Goal: Information Seeking & Learning: Understand process/instructions

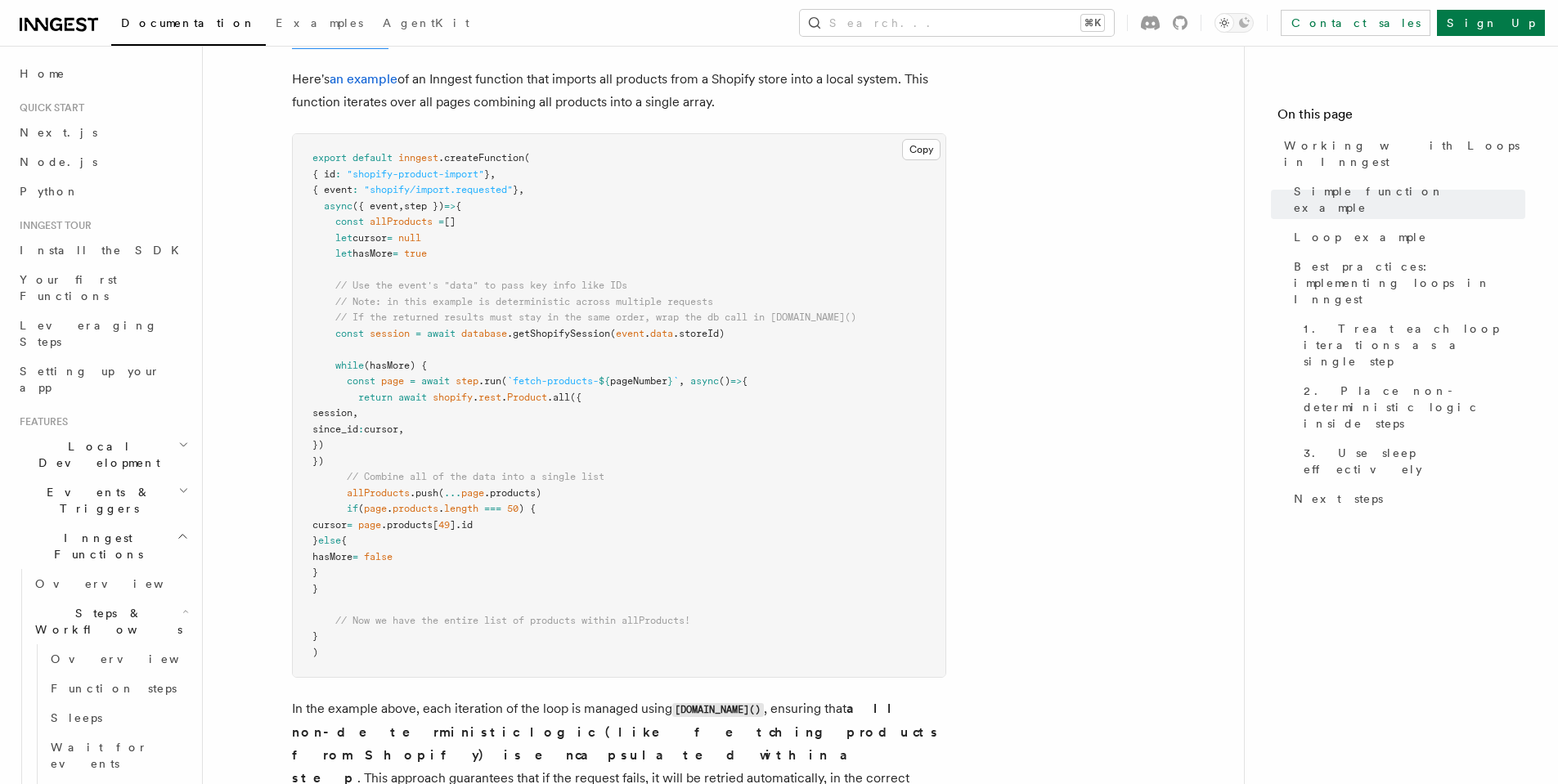
scroll to position [1631, 0]
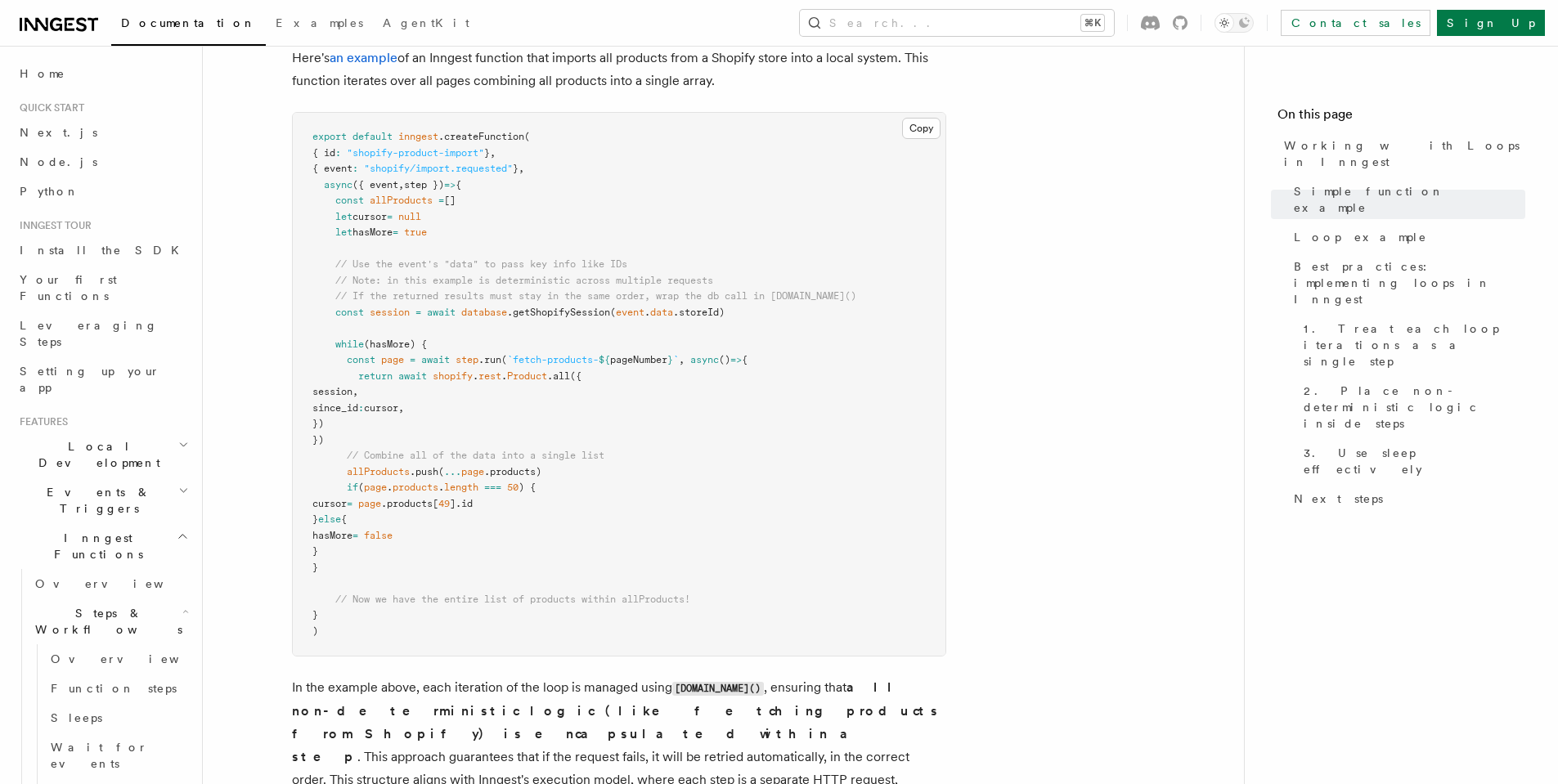
click at [617, 711] on strong "all non-deterministic logic (like fetching products from Shopify) is encapsulat…" at bounding box center [616, 721] width 648 height 85
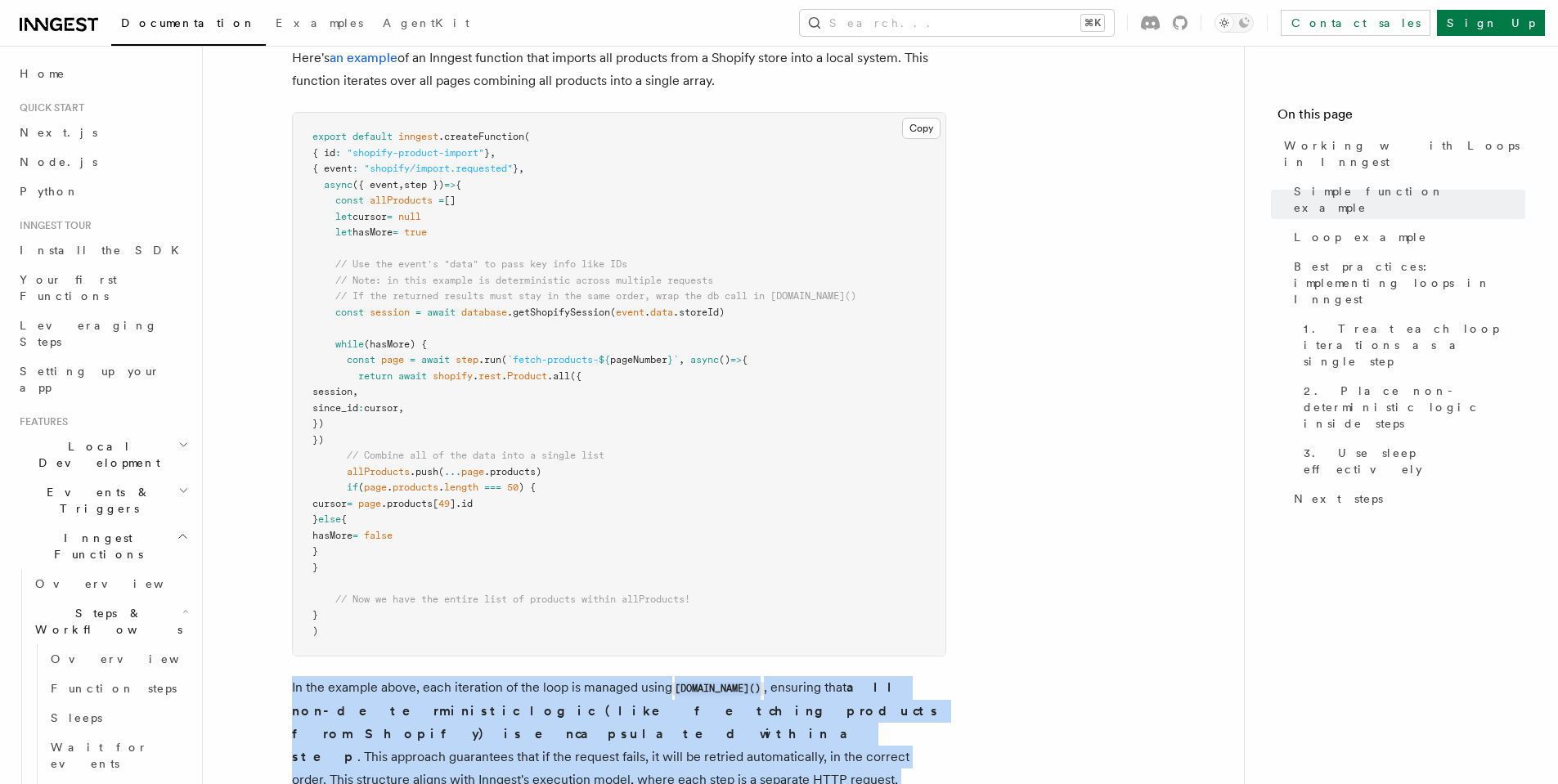
drag, startPoint x: 617, startPoint y: 711, endPoint x: 605, endPoint y: 693, distance: 21.6
click at [605, 693] on p "In the example above, each iteration of the loop is managed using [DOMAIN_NAME]…" at bounding box center [619, 746] width 654 height 138
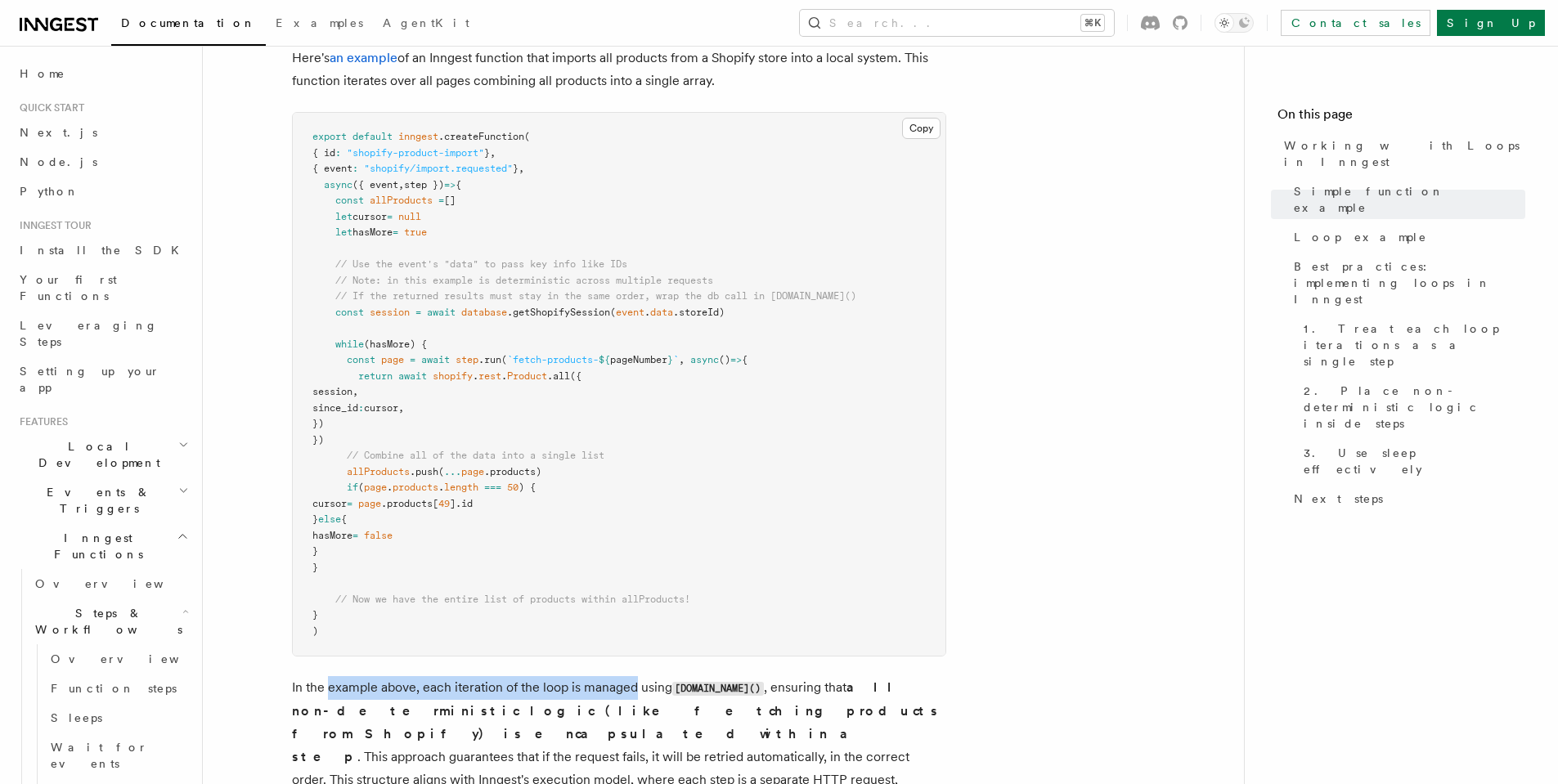
drag, startPoint x: 605, startPoint y: 693, endPoint x: 350, endPoint y: 679, distance: 255.4
click at [350, 679] on p "In the example above, each iteration of the loop is managed using [DOMAIN_NAME]…" at bounding box center [619, 746] width 654 height 138
click at [380, 733] on p "In the example above, each iteration of the loop is managed using [DOMAIN_NAME]…" at bounding box center [619, 746] width 654 height 138
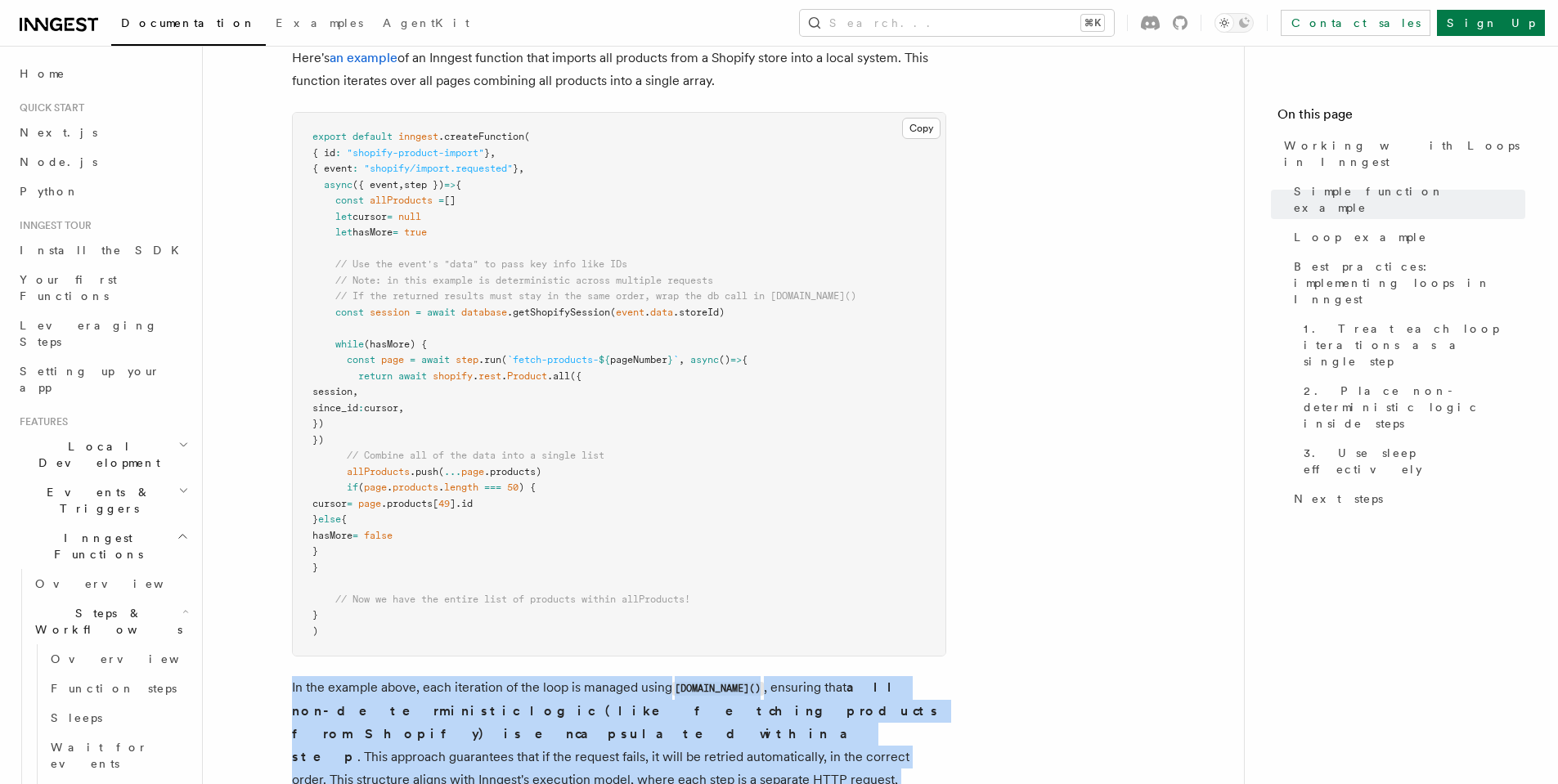
click at [380, 732] on p "In the example above, each iteration of the loop is managed using [DOMAIN_NAME]…" at bounding box center [619, 746] width 654 height 138
click at [386, 727] on p "In the example above, each iteration of the loop is managed using [DOMAIN_NAME]…" at bounding box center [619, 746] width 654 height 138
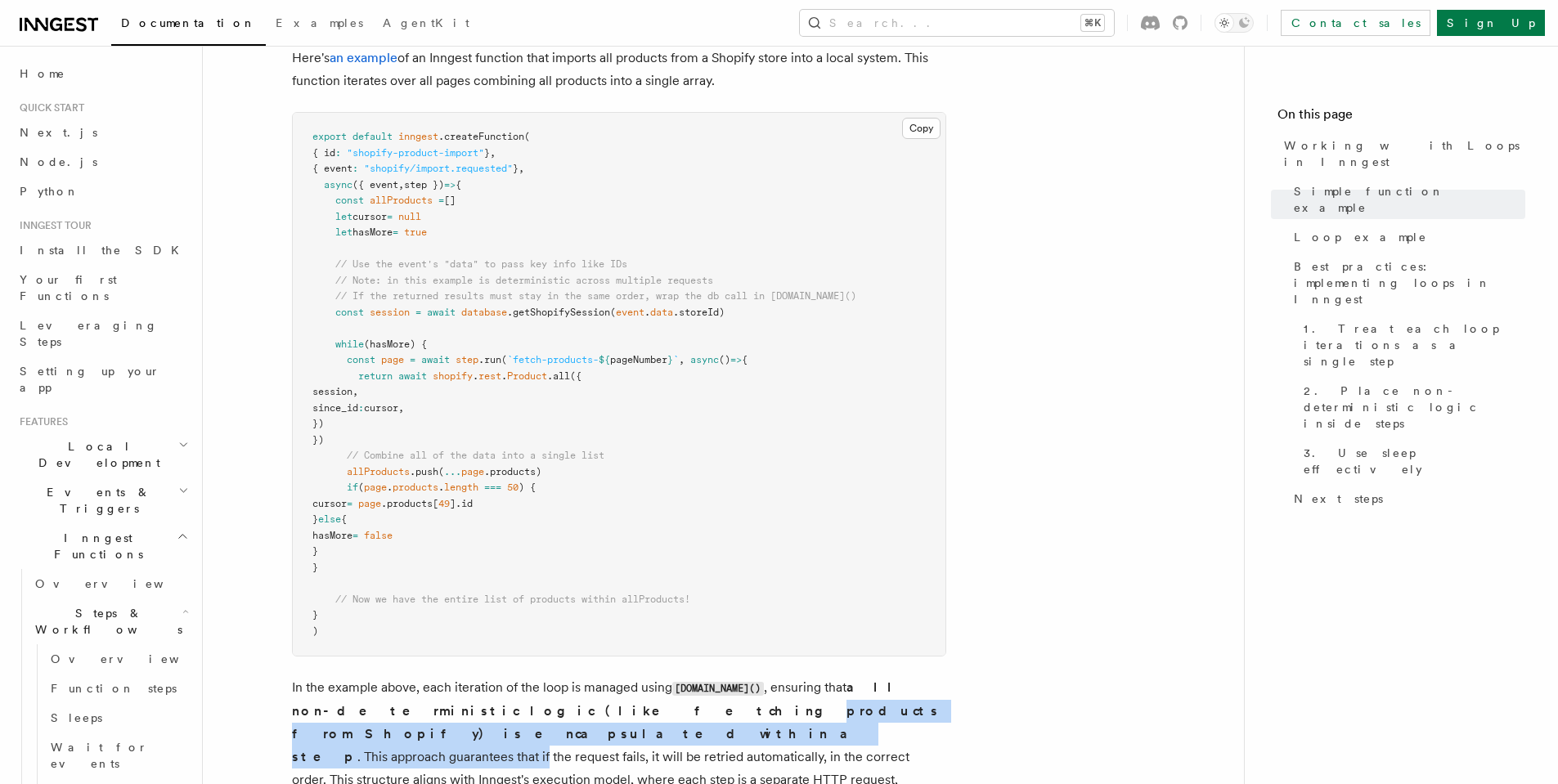
drag, startPoint x: 386, startPoint y: 727, endPoint x: 530, endPoint y: 723, distance: 144.1
click at [530, 723] on p "In the example above, each iteration of the loop is managed using [DOMAIN_NAME]…" at bounding box center [619, 746] width 654 height 138
click at [531, 723] on p "In the example above, each iteration of the loop is managed using [DOMAIN_NAME]…" at bounding box center [619, 746] width 654 height 138
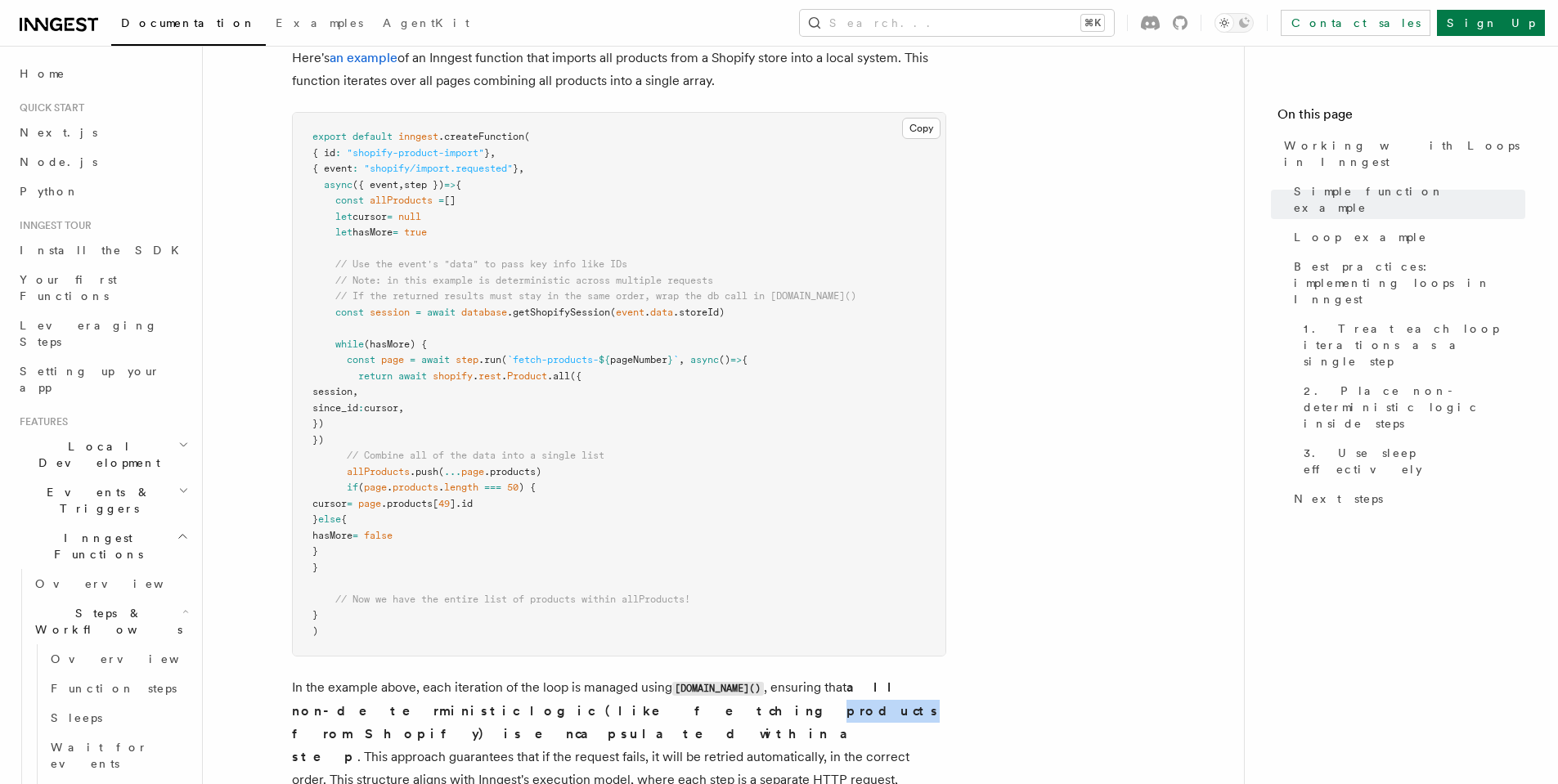
click at [531, 723] on p "In the example above, each iteration of the loop is managed using [DOMAIN_NAME]…" at bounding box center [619, 746] width 654 height 138
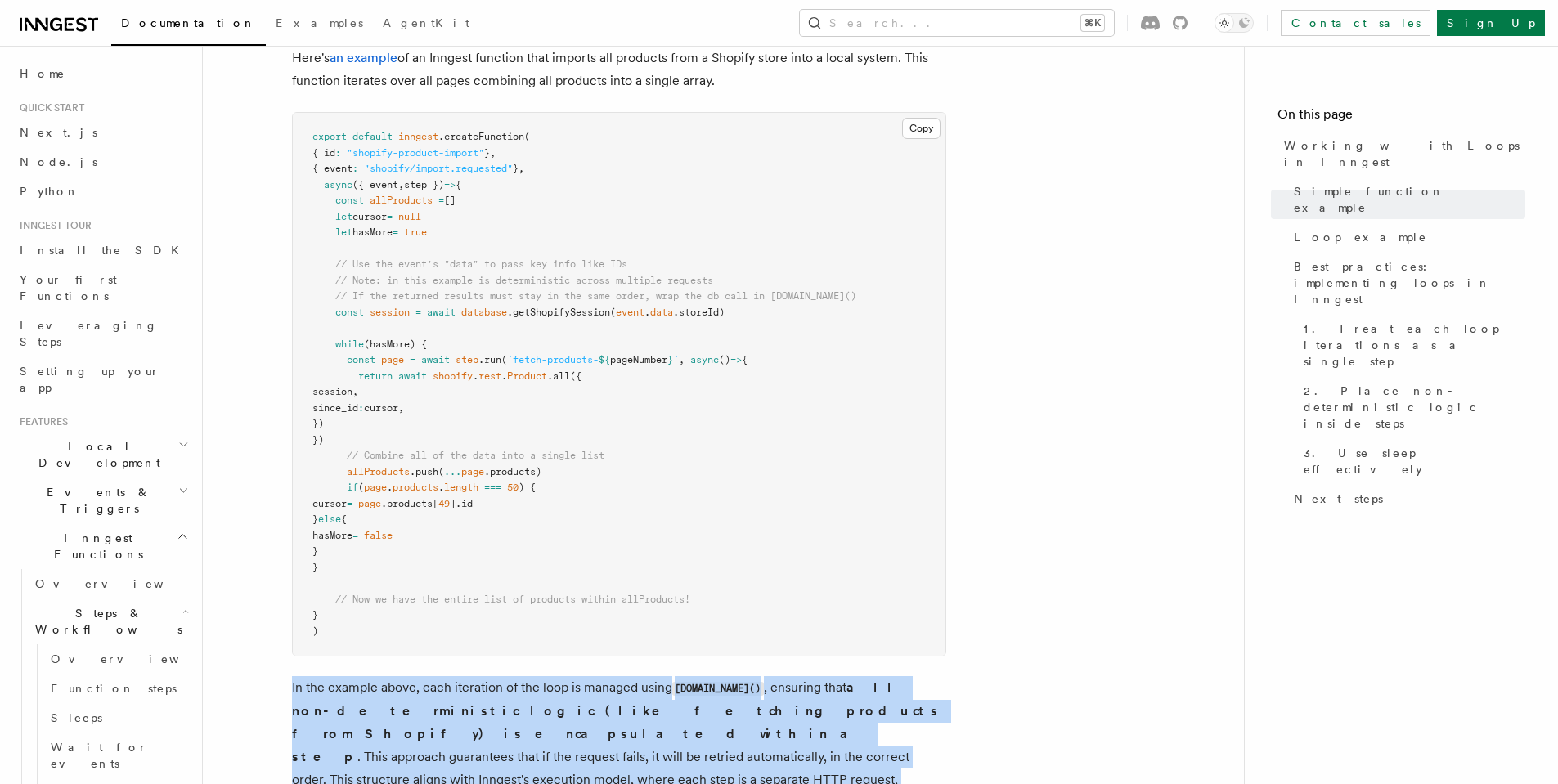
drag, startPoint x: 531, startPoint y: 723, endPoint x: 507, endPoint y: 744, distance: 31.9
click at [507, 744] on p "In the example above, each iteration of the loop is managed using [DOMAIN_NAME]…" at bounding box center [619, 746] width 654 height 138
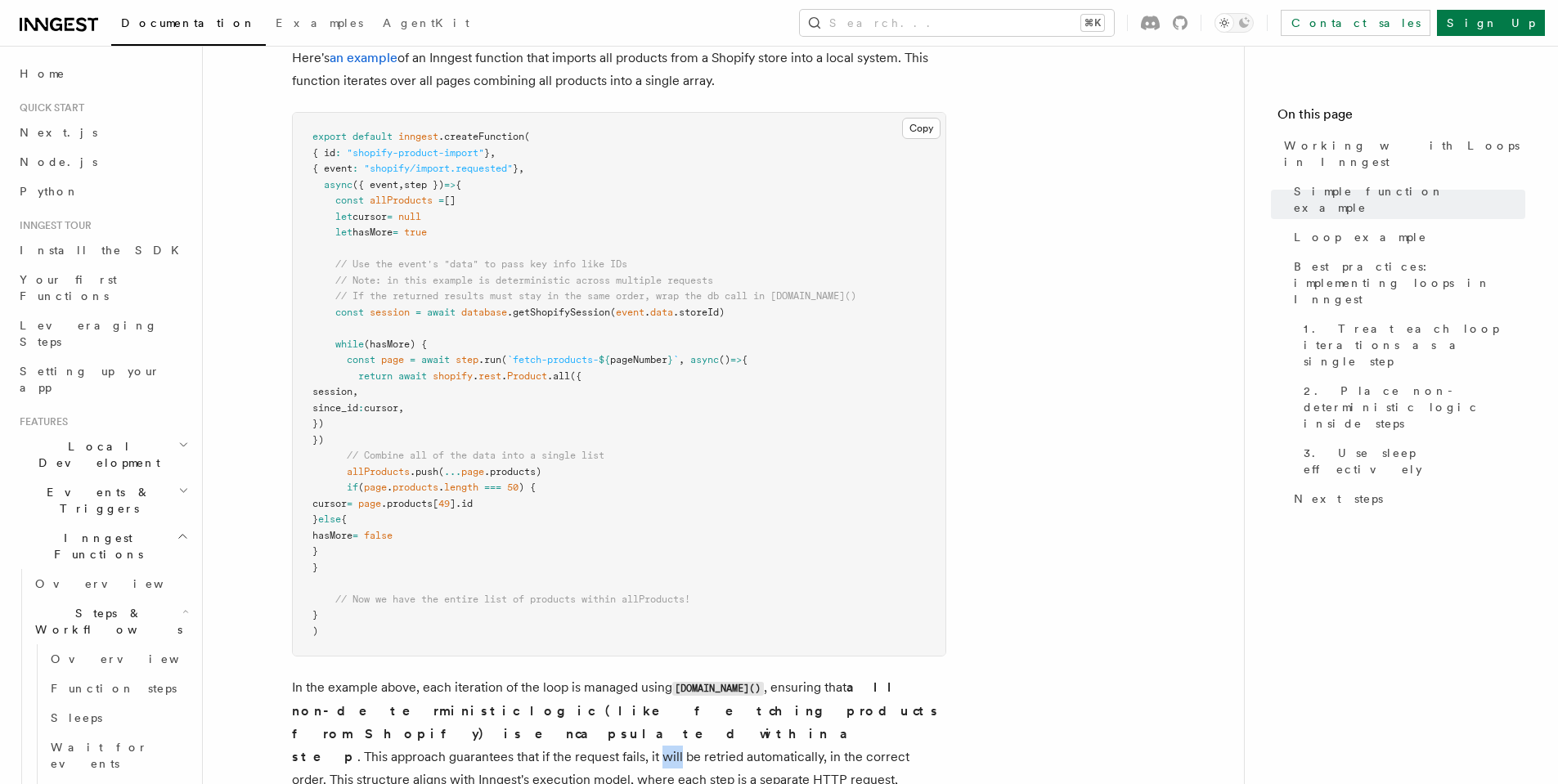
click at [507, 744] on p "In the example above, each iteration of the loop is managed using [DOMAIN_NAME]…" at bounding box center [619, 746] width 654 height 138
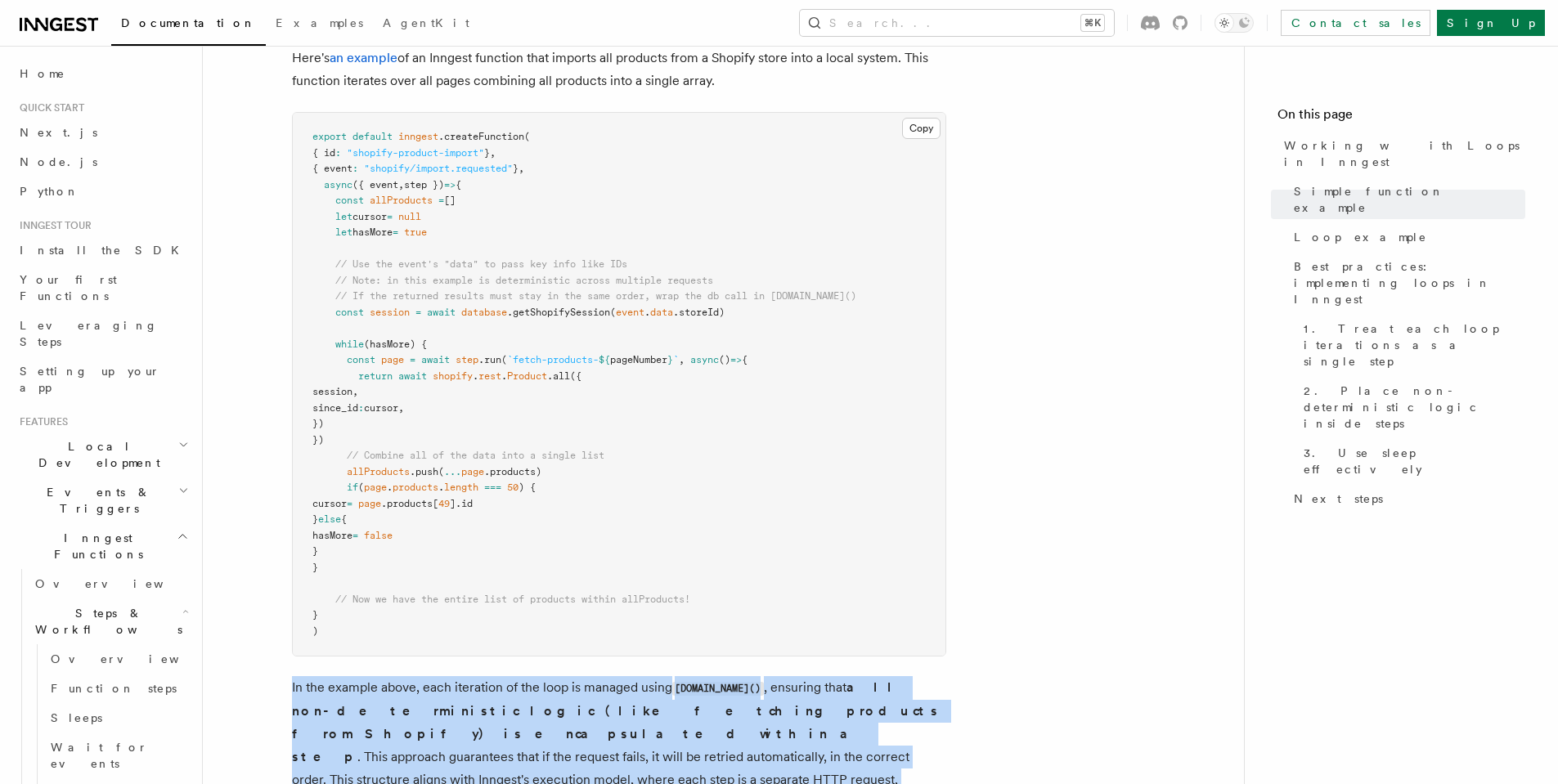
drag, startPoint x: 507, startPoint y: 744, endPoint x: 501, endPoint y: 721, distance: 23.8
click at [501, 721] on p "In the example above, each iteration of the loop is managed using [DOMAIN_NAME]…" at bounding box center [619, 746] width 654 height 138
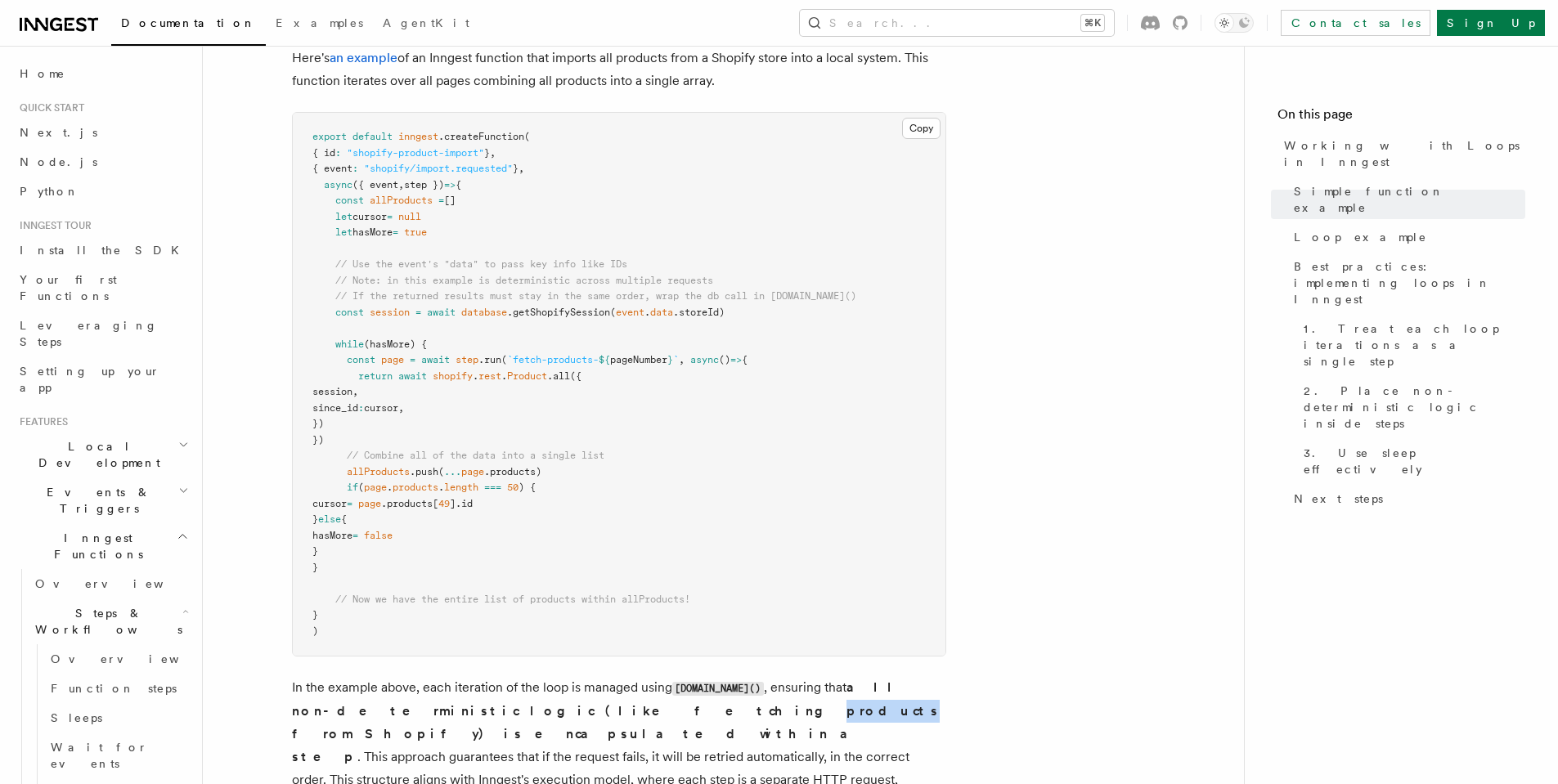
click at [501, 721] on p "In the example above, each iteration of the loop is managed using [DOMAIN_NAME]…" at bounding box center [619, 746] width 654 height 138
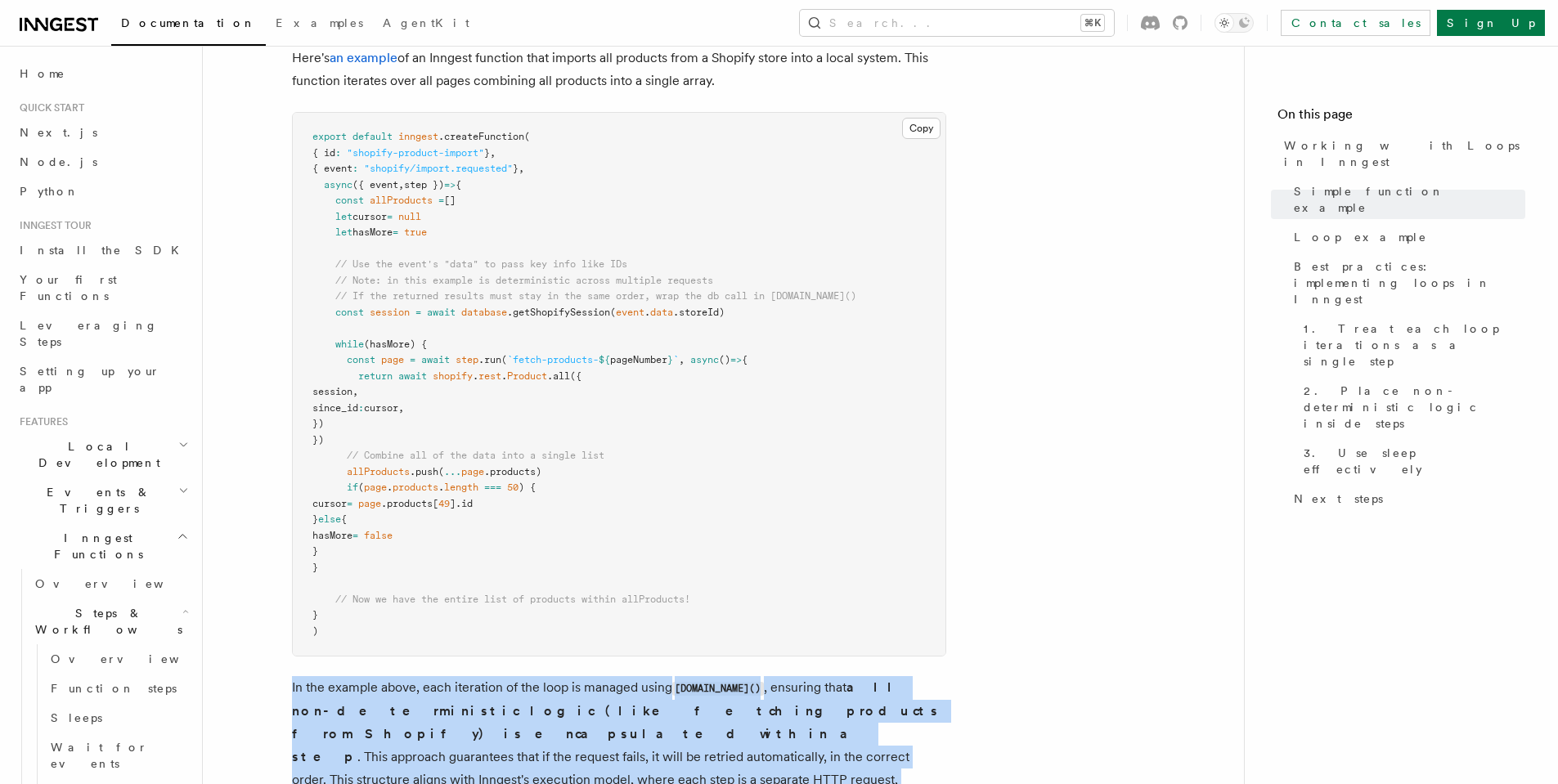
click at [499, 727] on p "In the example above, each iteration of the loop is managed using [DOMAIN_NAME]…" at bounding box center [619, 746] width 654 height 138
click at [499, 728] on p "In the example above, each iteration of the loop is managed using [DOMAIN_NAME]…" at bounding box center [619, 746] width 654 height 138
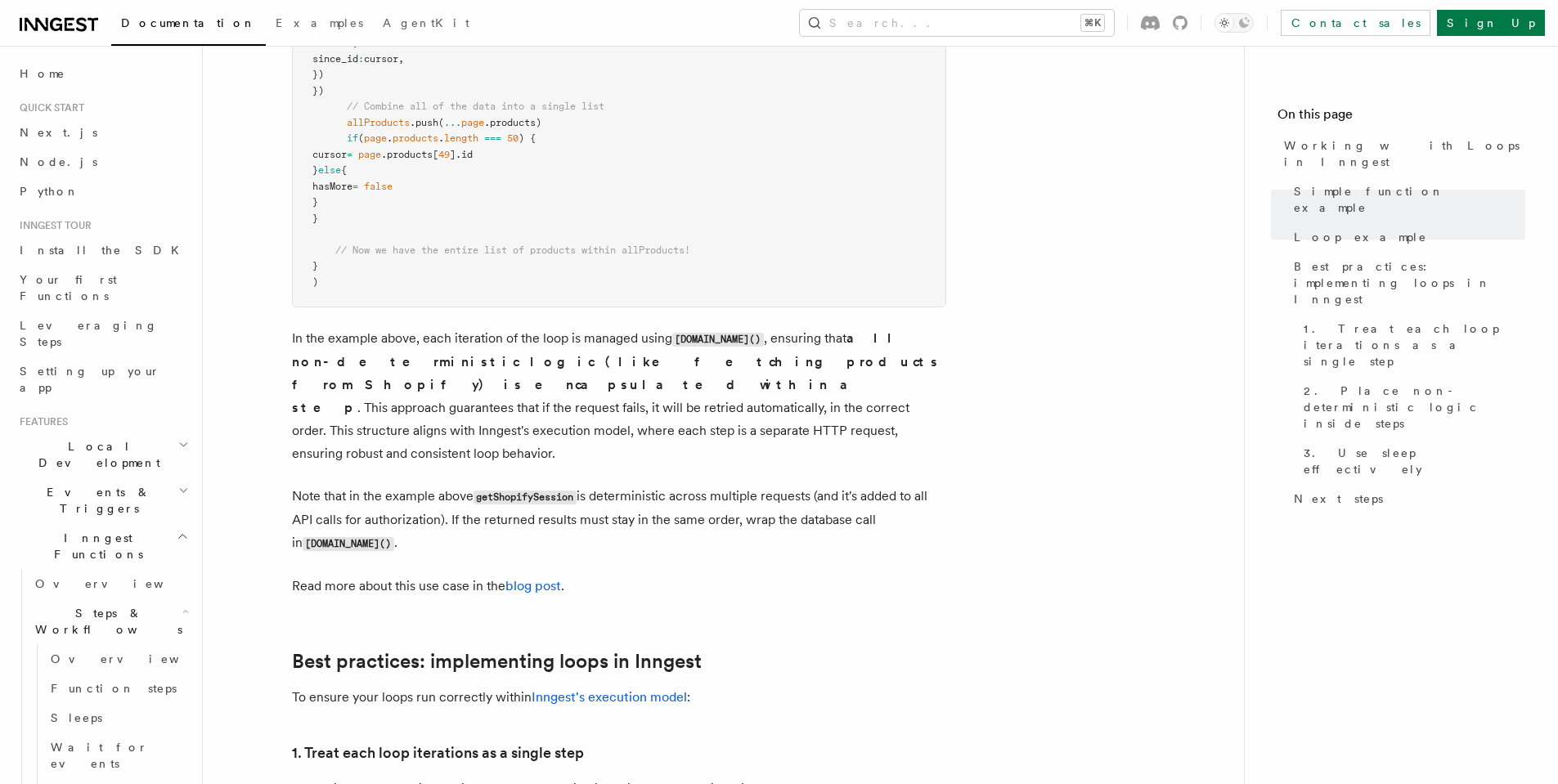
scroll to position [2013, 0]
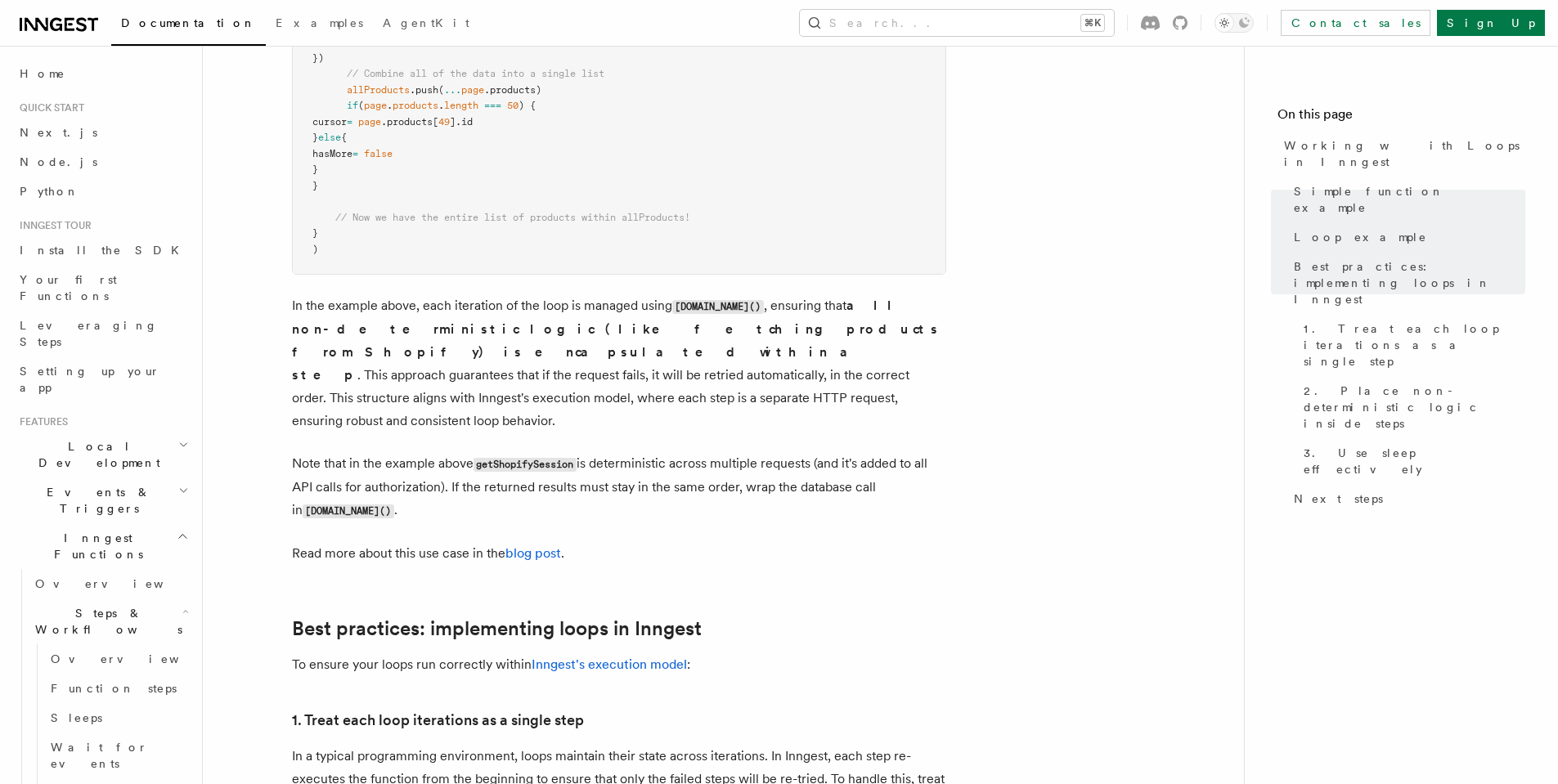
click at [358, 462] on p "Note that in the example above getShopifySession is deterministic across multip…" at bounding box center [619, 487] width 654 height 70
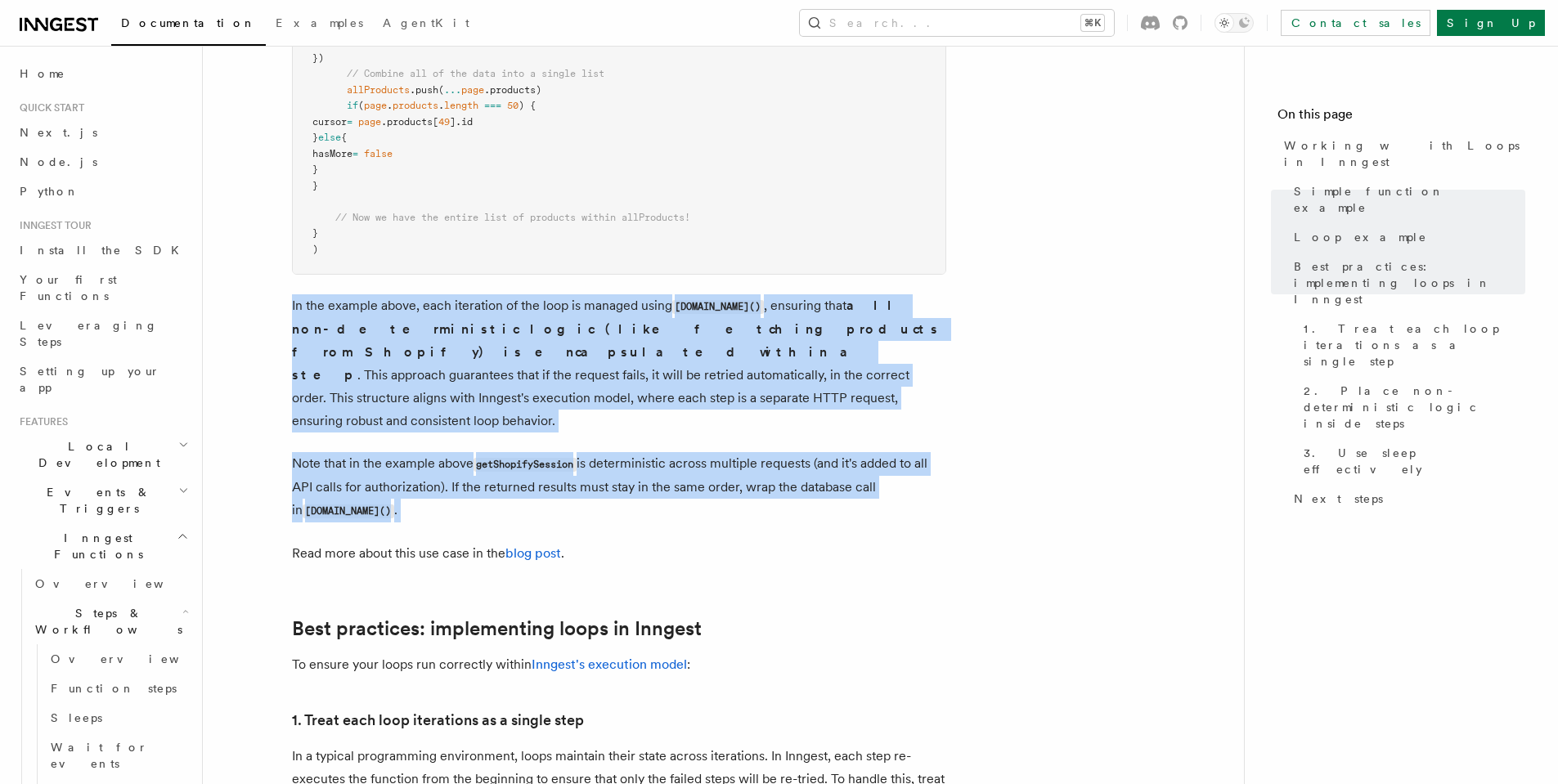
drag, startPoint x: 358, startPoint y: 462, endPoint x: 296, endPoint y: 378, distance: 104.4
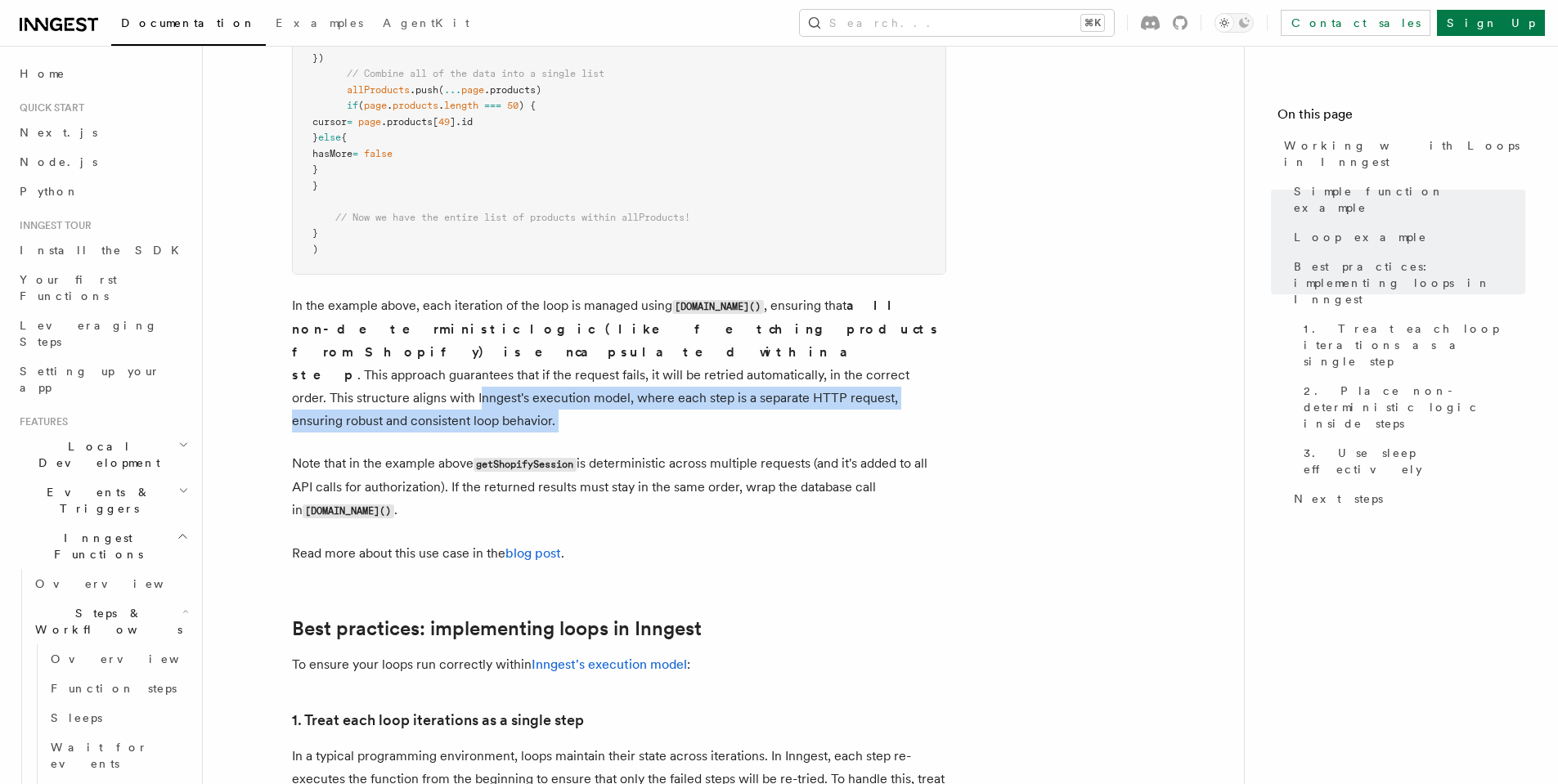
click at [296, 378] on p "In the example above, each iteration of the loop is managed using [DOMAIN_NAME]…" at bounding box center [619, 364] width 654 height 138
click at [297, 379] on p "In the example above, each iteration of the loop is managed using [DOMAIN_NAME]…" at bounding box center [619, 364] width 654 height 138
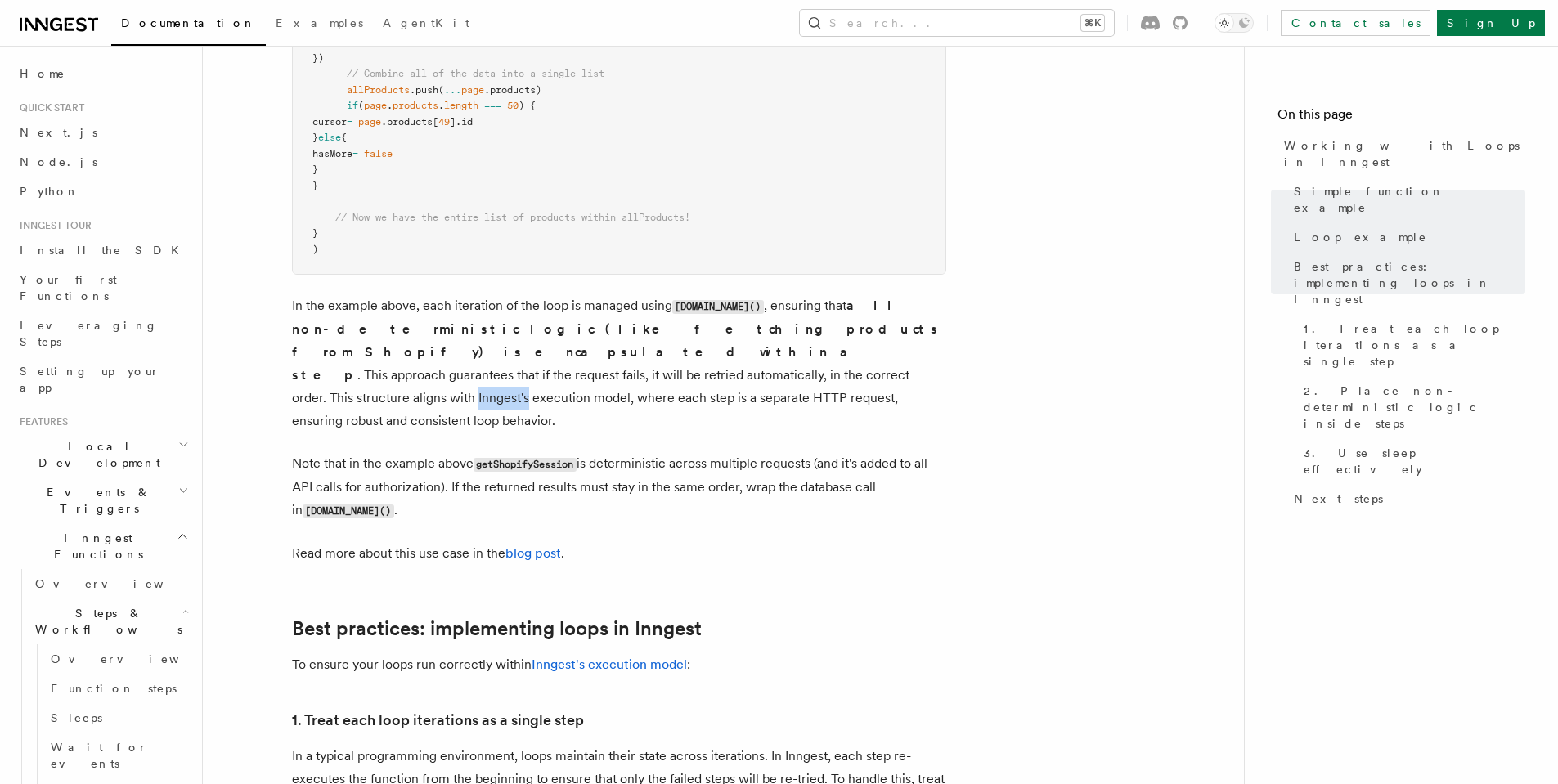
click at [298, 380] on p "In the example above, each iteration of the loop is managed using [DOMAIN_NAME]…" at bounding box center [619, 364] width 654 height 138
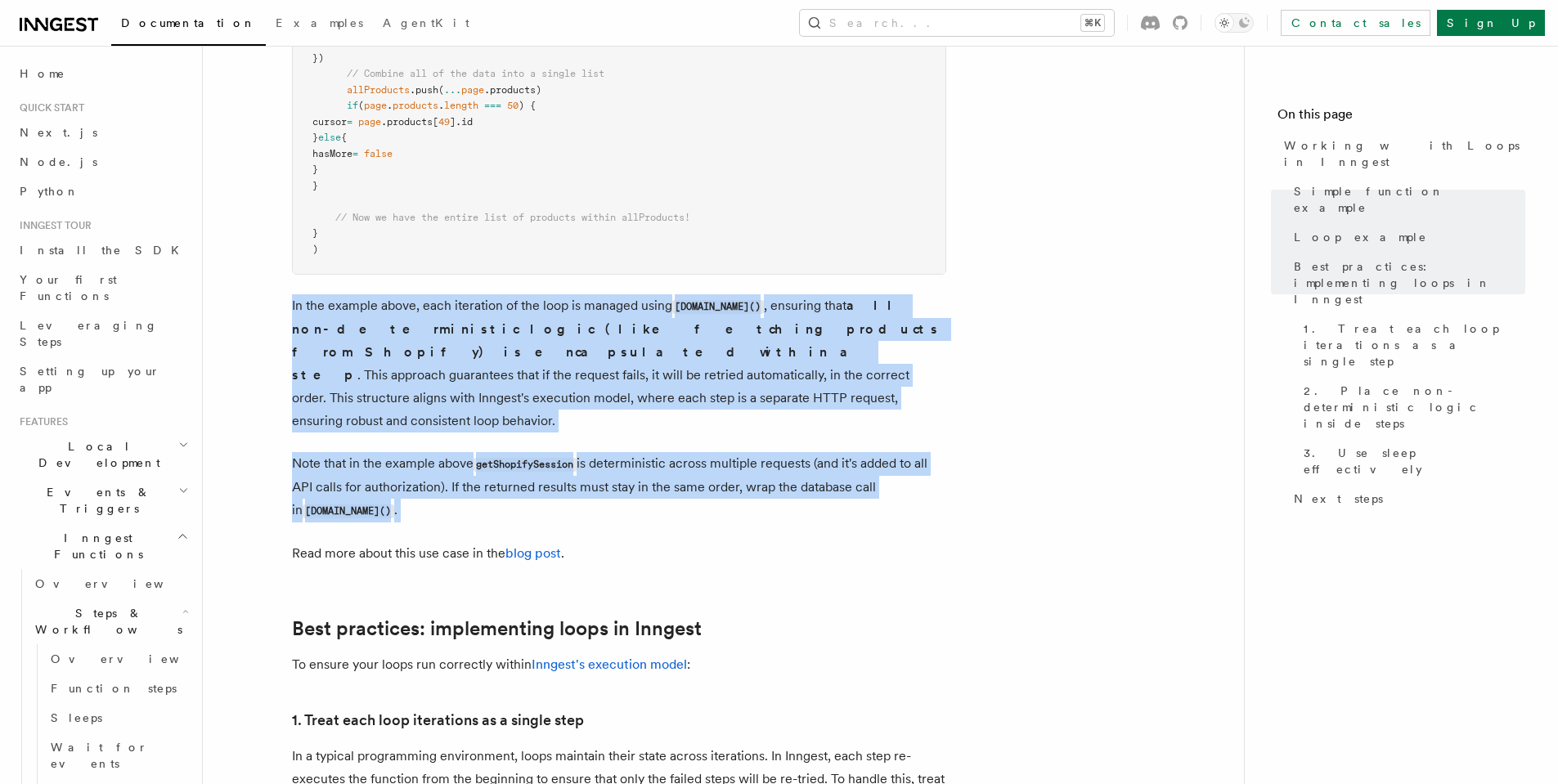
drag, startPoint x: 298, startPoint y: 380, endPoint x: 344, endPoint y: 446, distance: 80.4
click at [344, 452] on p "Note that in the example above getShopifySession is deterministic across multip…" at bounding box center [619, 487] width 654 height 70
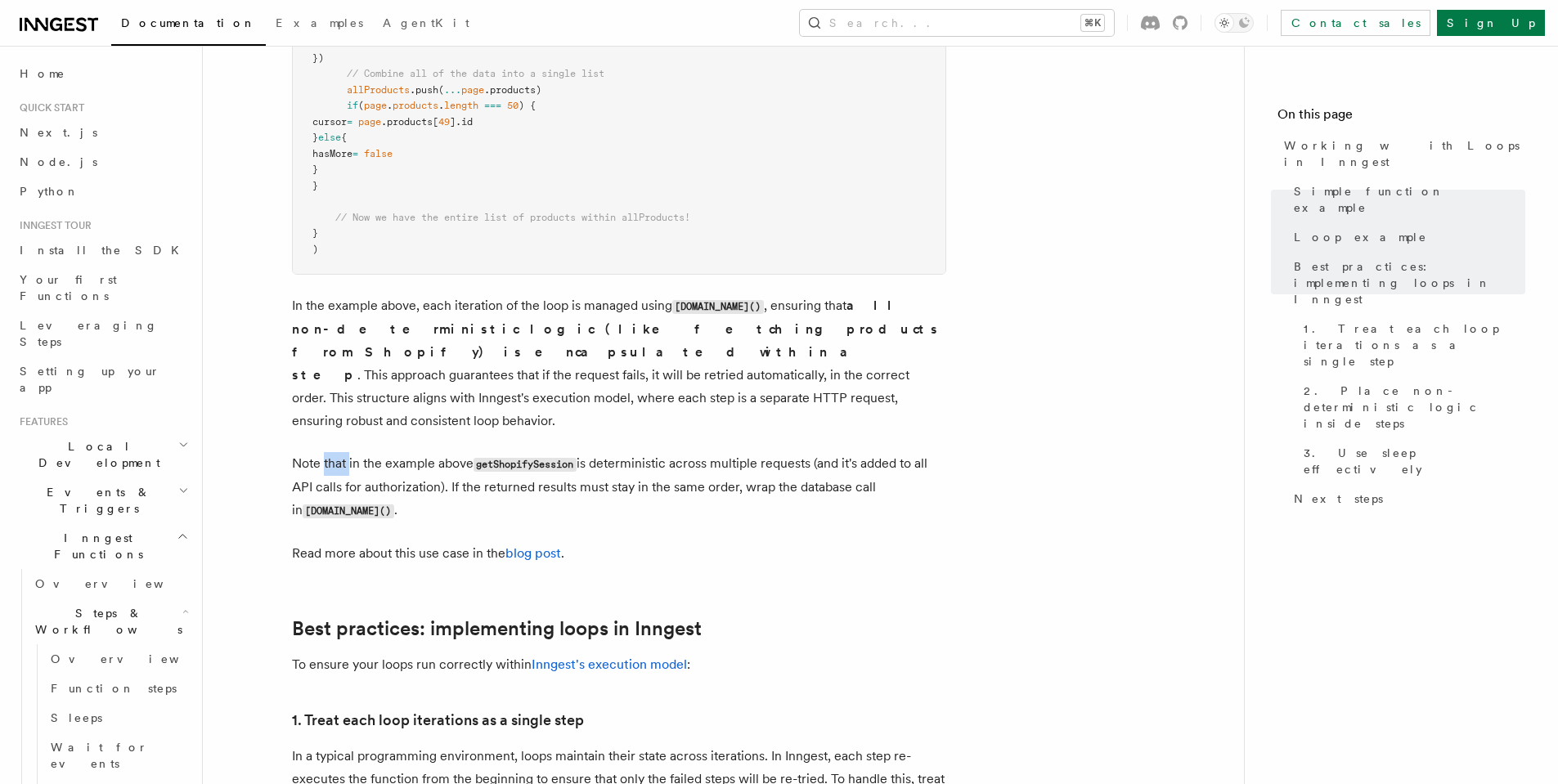
click at [344, 452] on p "Note that in the example above getShopifySession is deterministic across multip…" at bounding box center [619, 487] width 654 height 70
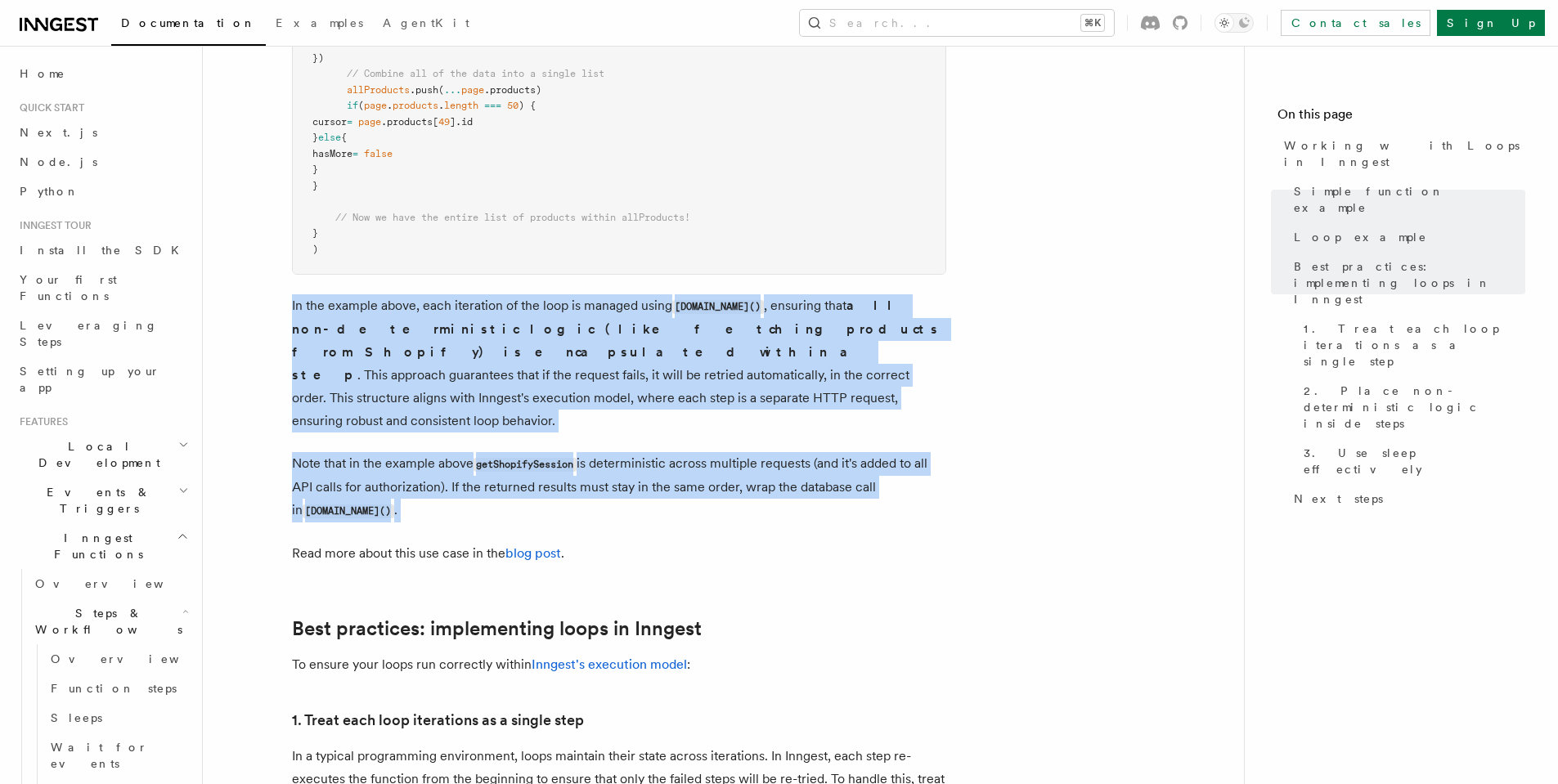
drag, startPoint x: 344, startPoint y: 445, endPoint x: 335, endPoint y: 377, distance: 68.6
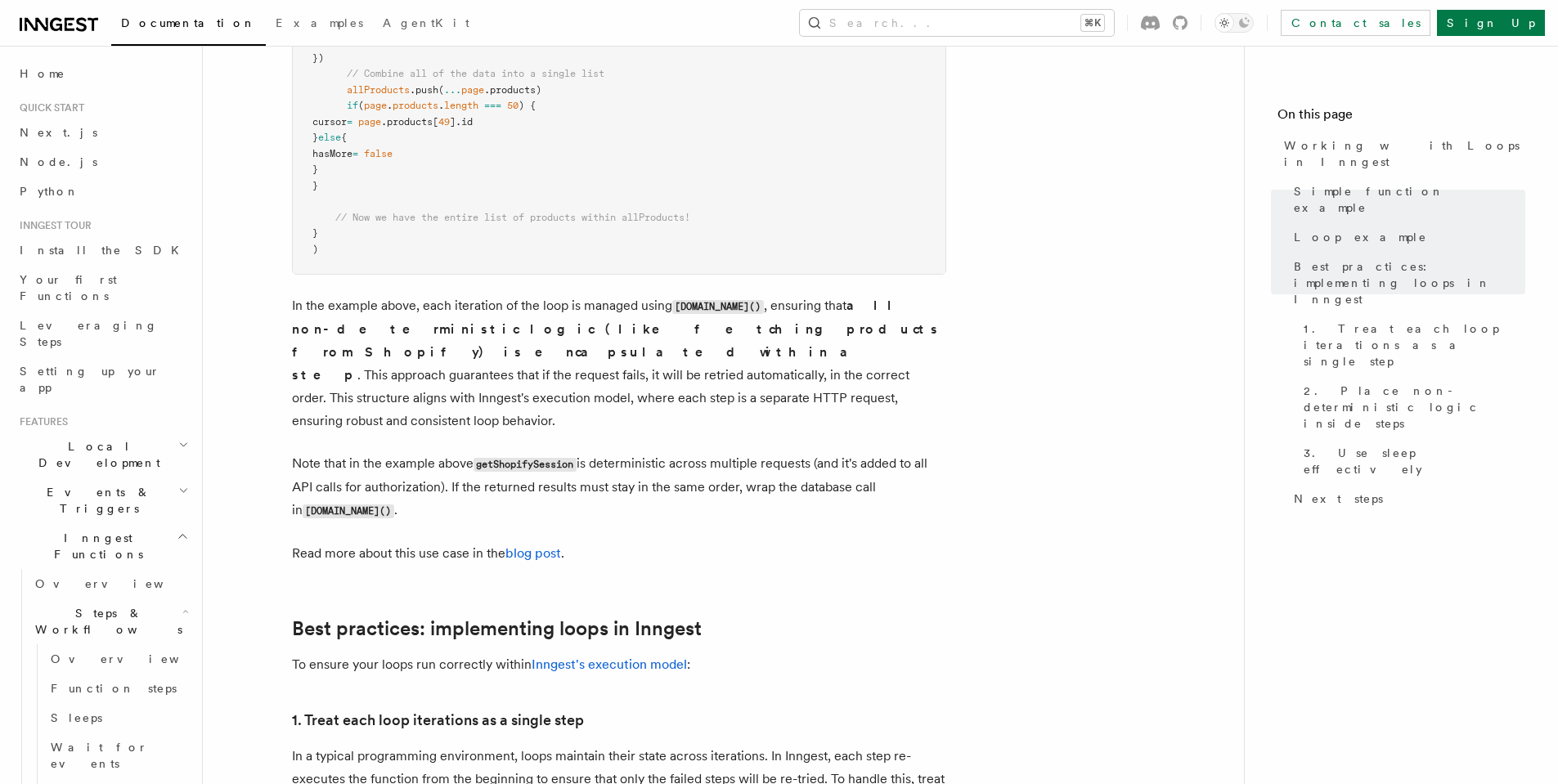
click at [334, 376] on p "In the example above, each iteration of the loop is managed using [DOMAIN_NAME]…" at bounding box center [619, 364] width 654 height 138
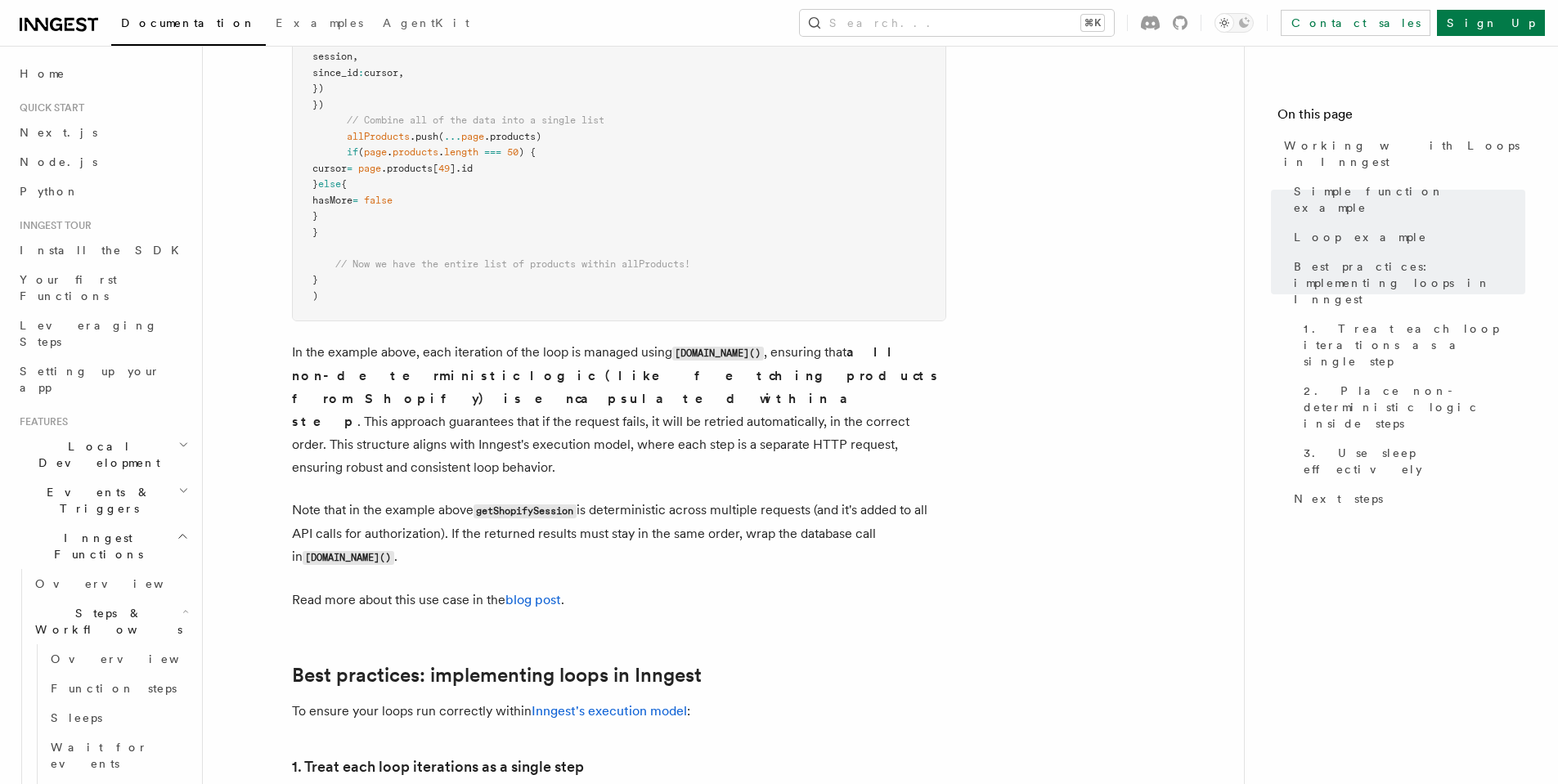
scroll to position [1657, 0]
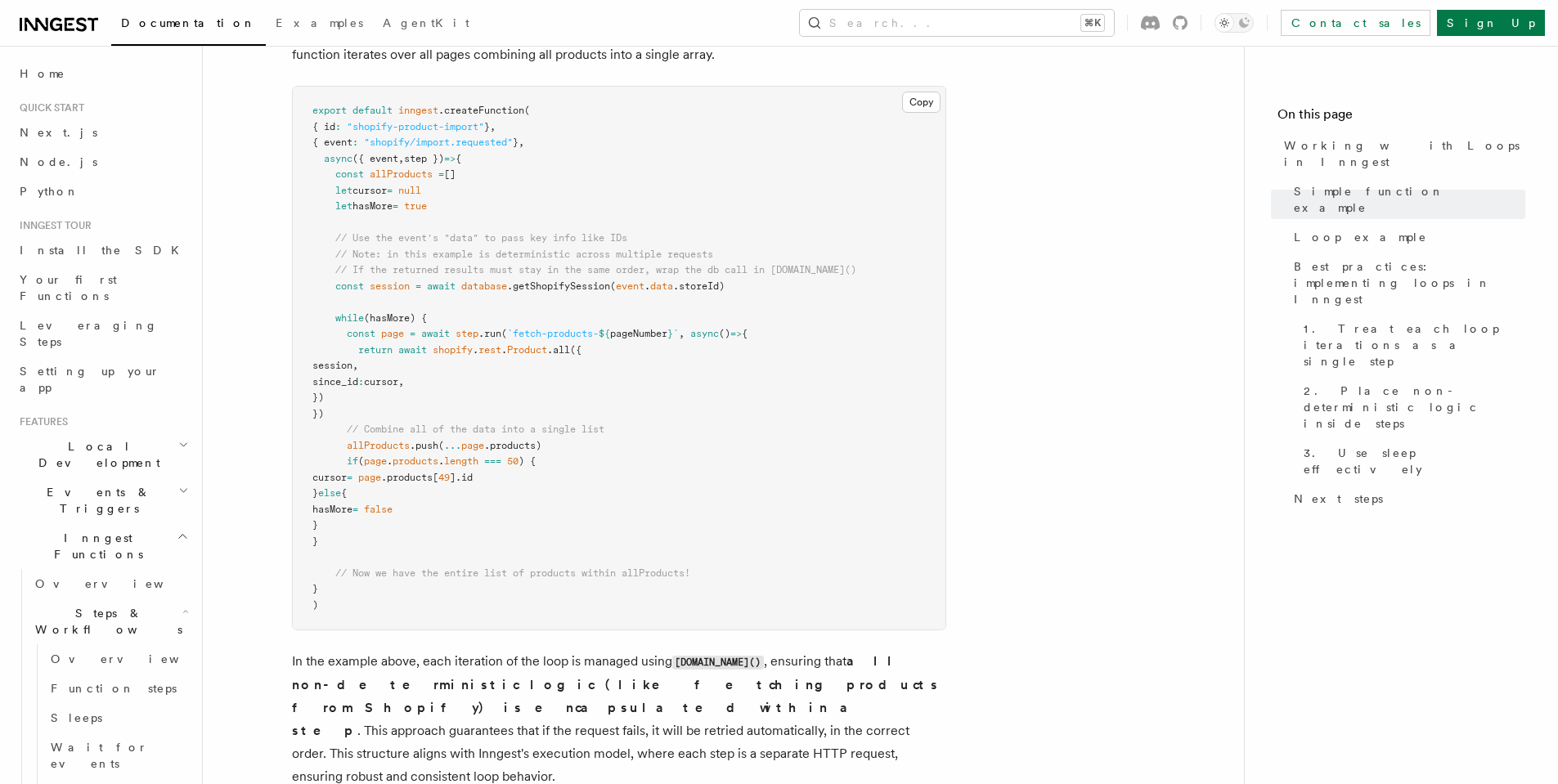
click at [388, 320] on span "(hasMore) {" at bounding box center [395, 317] width 63 height 11
click at [389, 321] on span "(hasMore) {" at bounding box center [395, 317] width 63 height 11
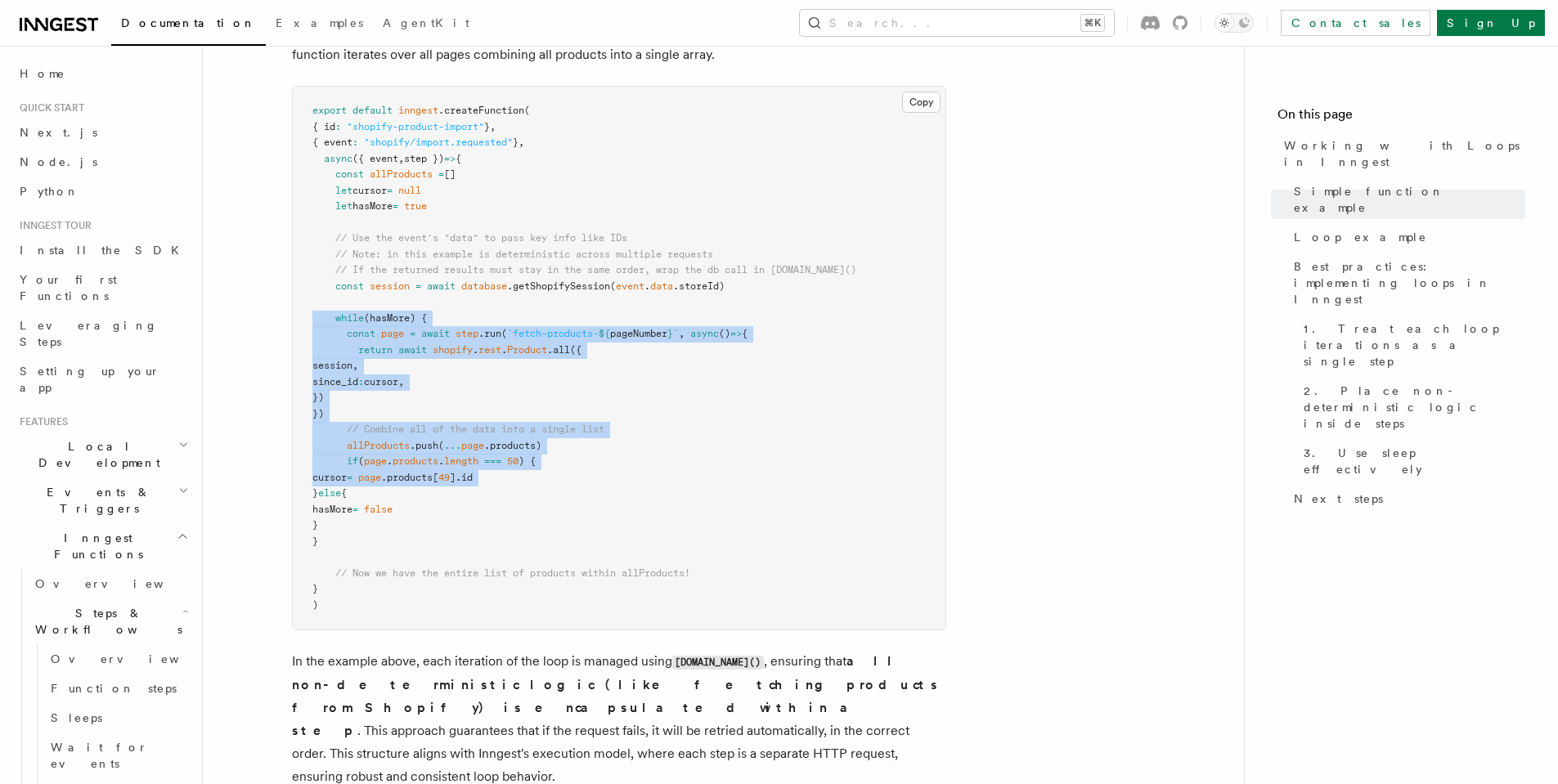
drag, startPoint x: 389, startPoint y: 321, endPoint x: 429, endPoint y: 475, distance: 159.1
click at [429, 475] on code "export default inngest .createFunction ( { id : "shopify-product-import" } , { …" at bounding box center [584, 357] width 544 height 506
click at [381, 475] on span "page" at bounding box center [370, 477] width 23 height 11
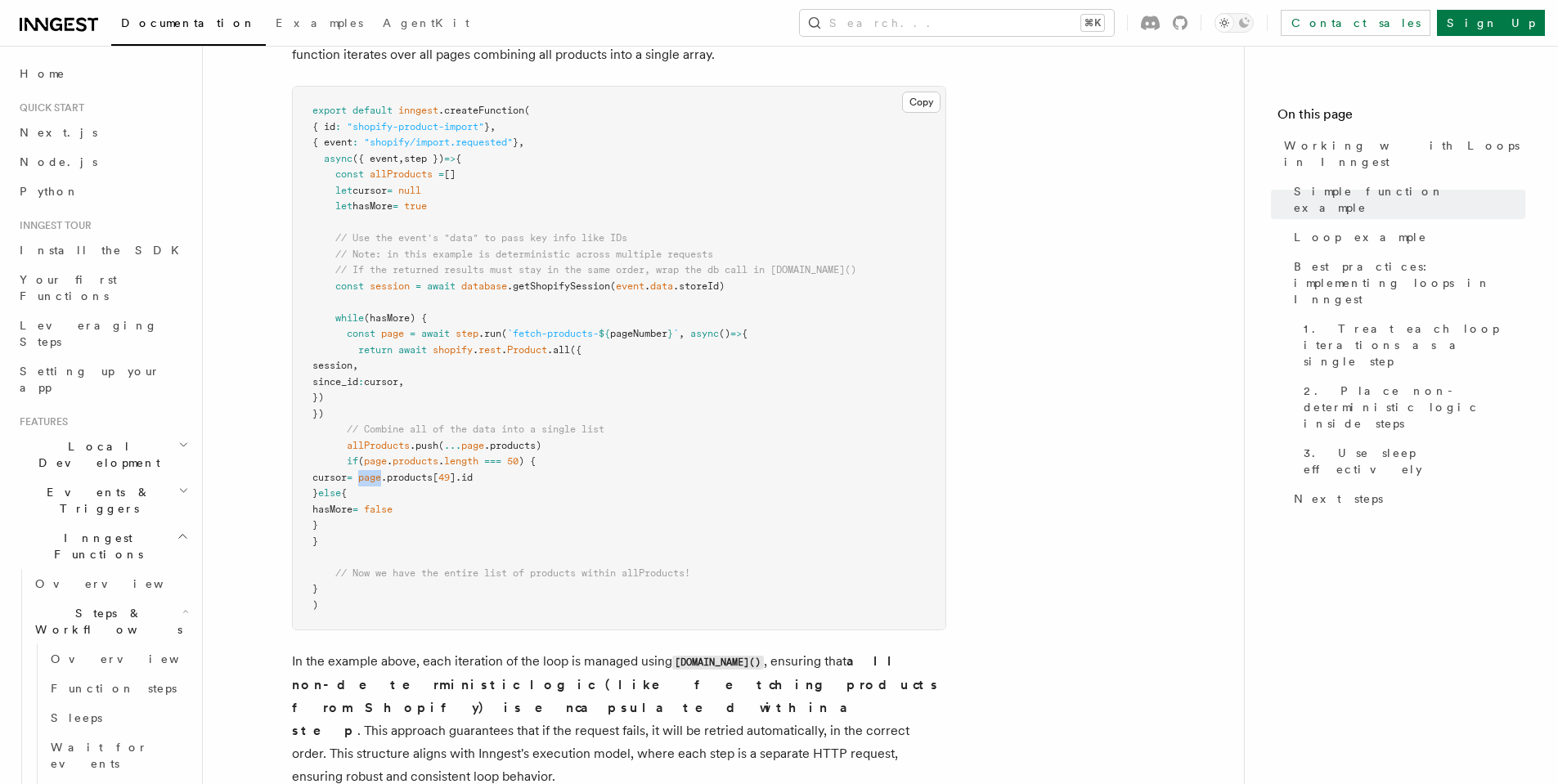
click at [381, 475] on span "page" at bounding box center [370, 477] width 23 height 11
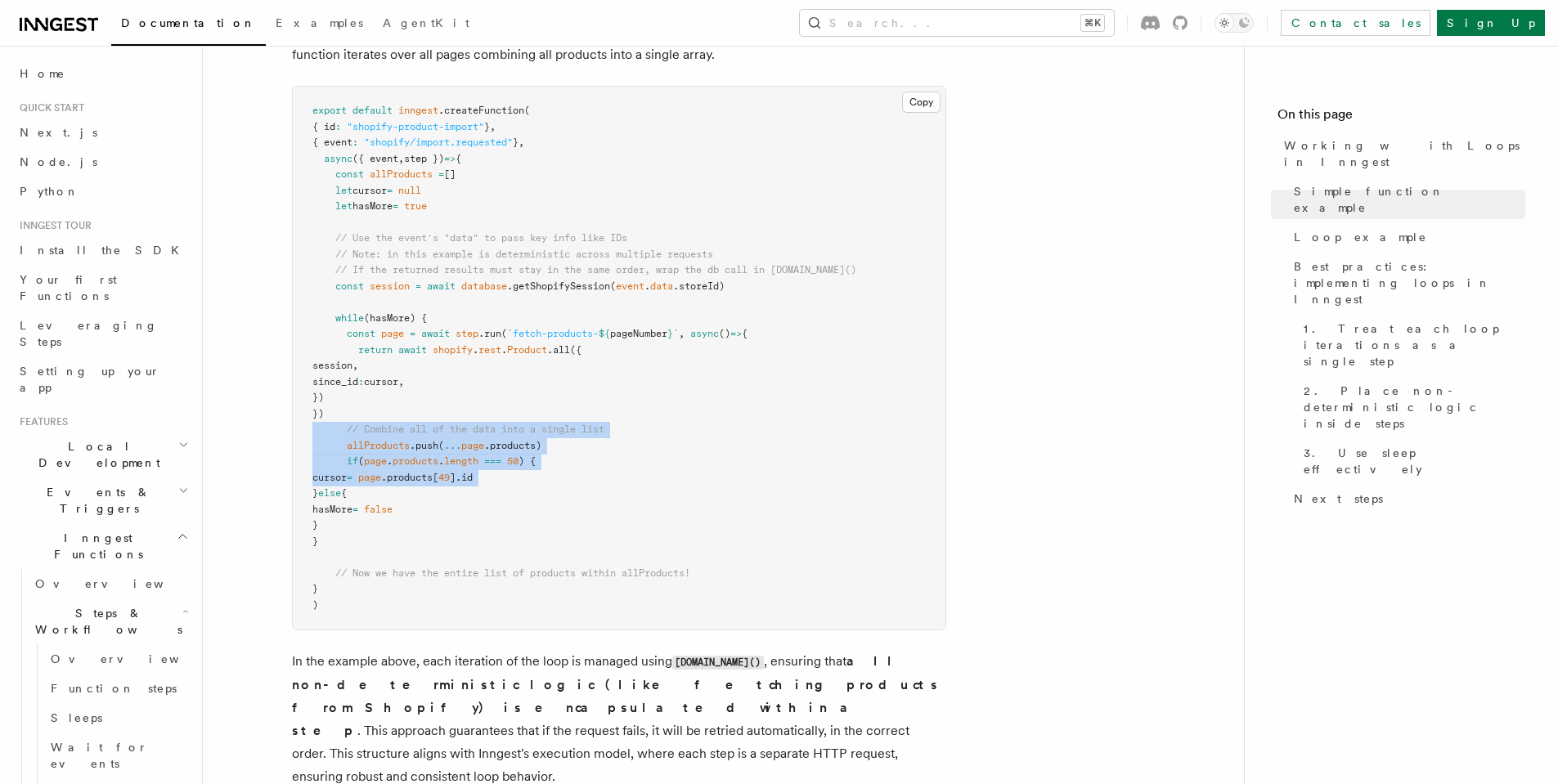
drag, startPoint x: 429, startPoint y: 475, endPoint x: 438, endPoint y: 431, distance: 44.9
click at [438, 431] on code "export default inngest .createFunction ( { id : "shopify-product-import" } , { …" at bounding box center [584, 357] width 544 height 506
click at [438, 431] on span "// Combine all of the data into a single list" at bounding box center [476, 429] width 258 height 11
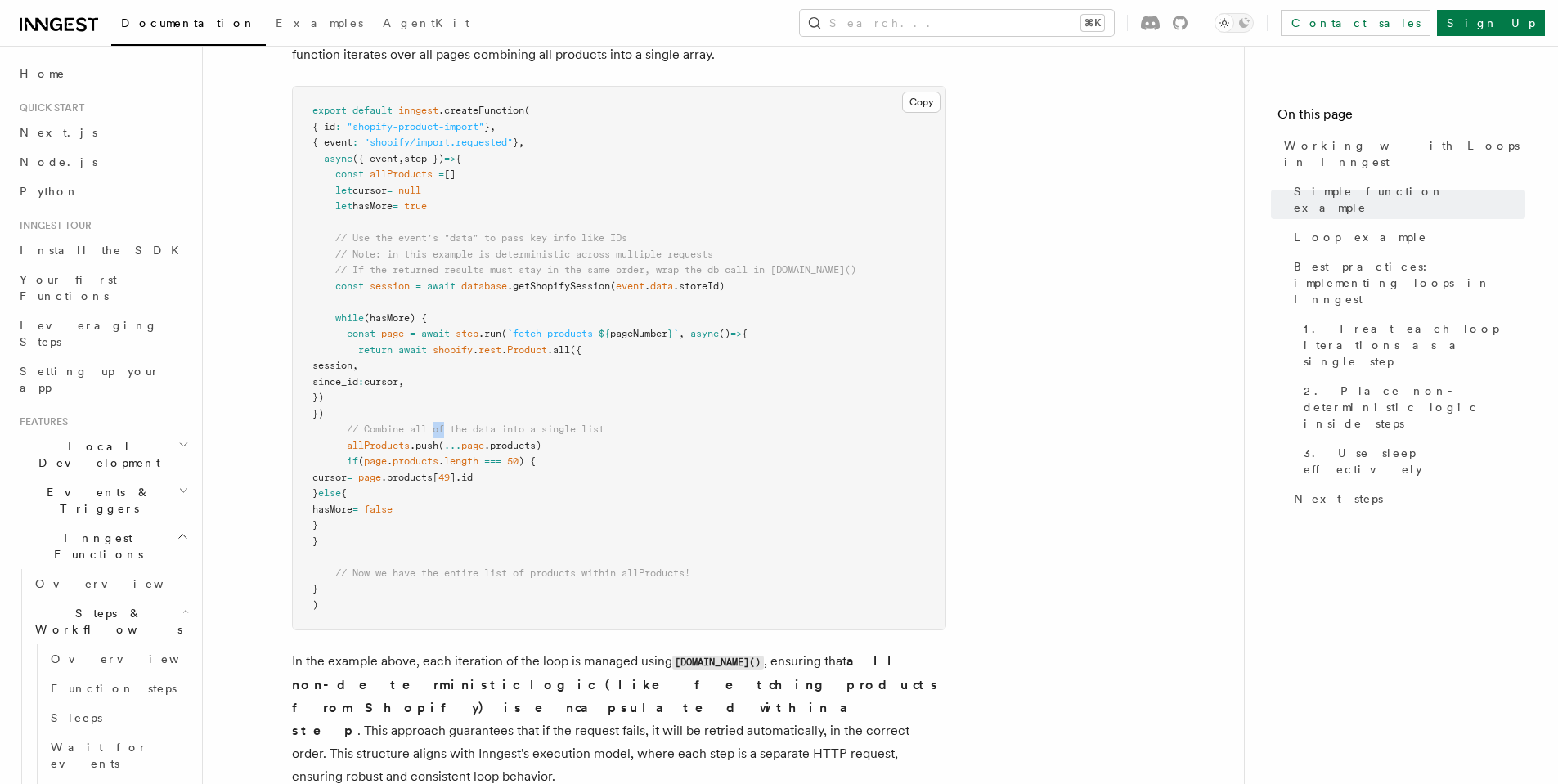
click at [438, 431] on span "// Combine all of the data into a single list" at bounding box center [476, 429] width 258 height 11
drag, startPoint x: 438, startPoint y: 431, endPoint x: 433, endPoint y: 442, distance: 12.1
click at [433, 442] on code "export default inngest .createFunction ( { id : "shopify-product-import" } , { …" at bounding box center [584, 357] width 544 height 506
click at [433, 442] on span ".push" at bounding box center [424, 445] width 29 height 11
click at [591, 479] on pre "export default inngest .createFunction ( { id : "shopify-product-import" } , { …" at bounding box center [619, 357] width 653 height 543
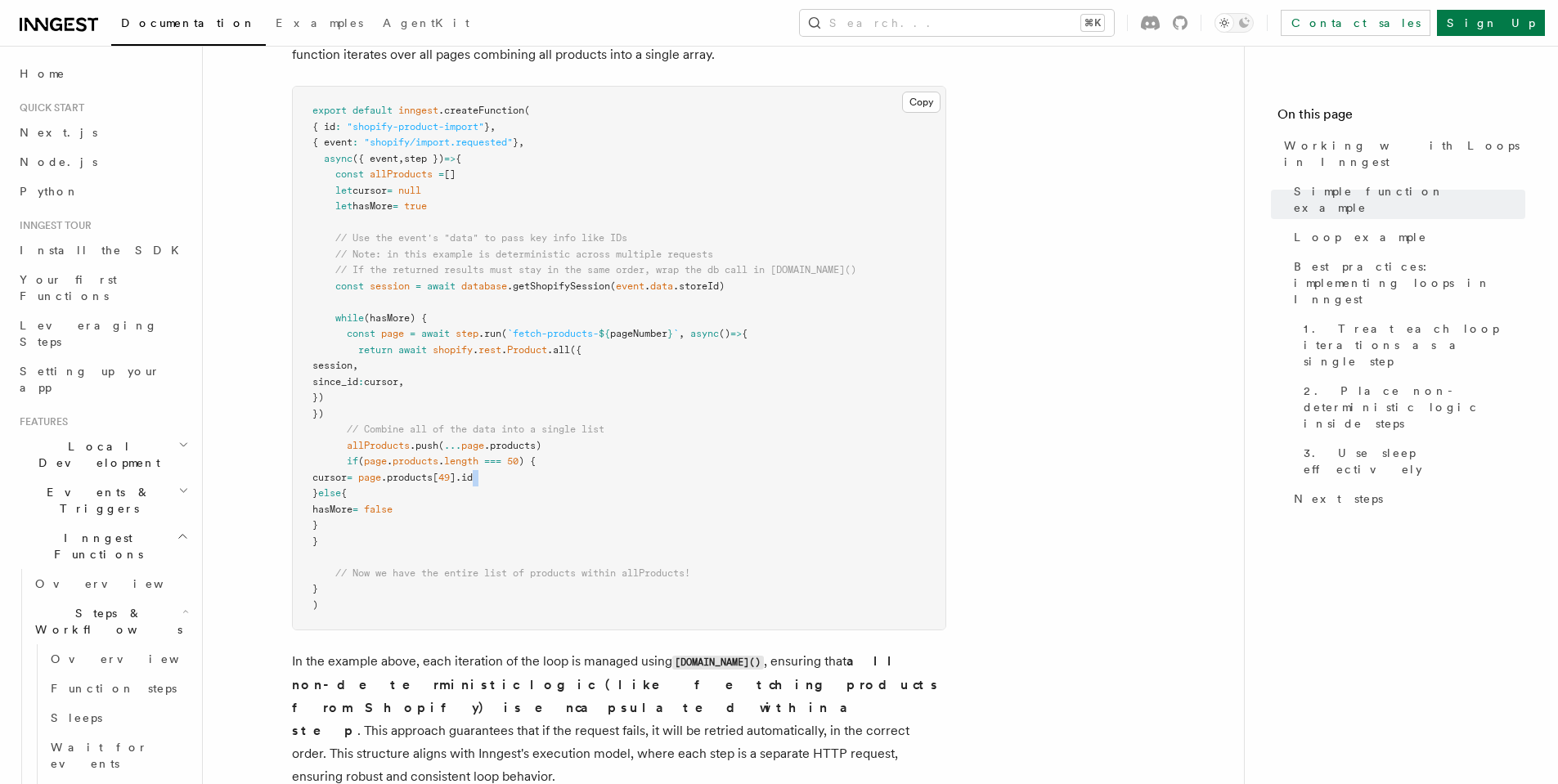
click at [591, 479] on pre "export default inngest .createFunction ( { id : "shopify-product-import" } , { …" at bounding box center [619, 357] width 653 height 543
drag, startPoint x: 591, startPoint y: 479, endPoint x: 599, endPoint y: 454, distance: 26.2
click at [599, 454] on pre "export default inngest .createFunction ( { id : "shopify-product-import" } , { …" at bounding box center [619, 357] width 653 height 543
drag, startPoint x: 599, startPoint y: 454, endPoint x: 562, endPoint y: 407, distance: 59.8
click at [599, 454] on pre "export default inngest .createFunction ( { id : "shopify-product-import" } , { …" at bounding box center [619, 357] width 653 height 543
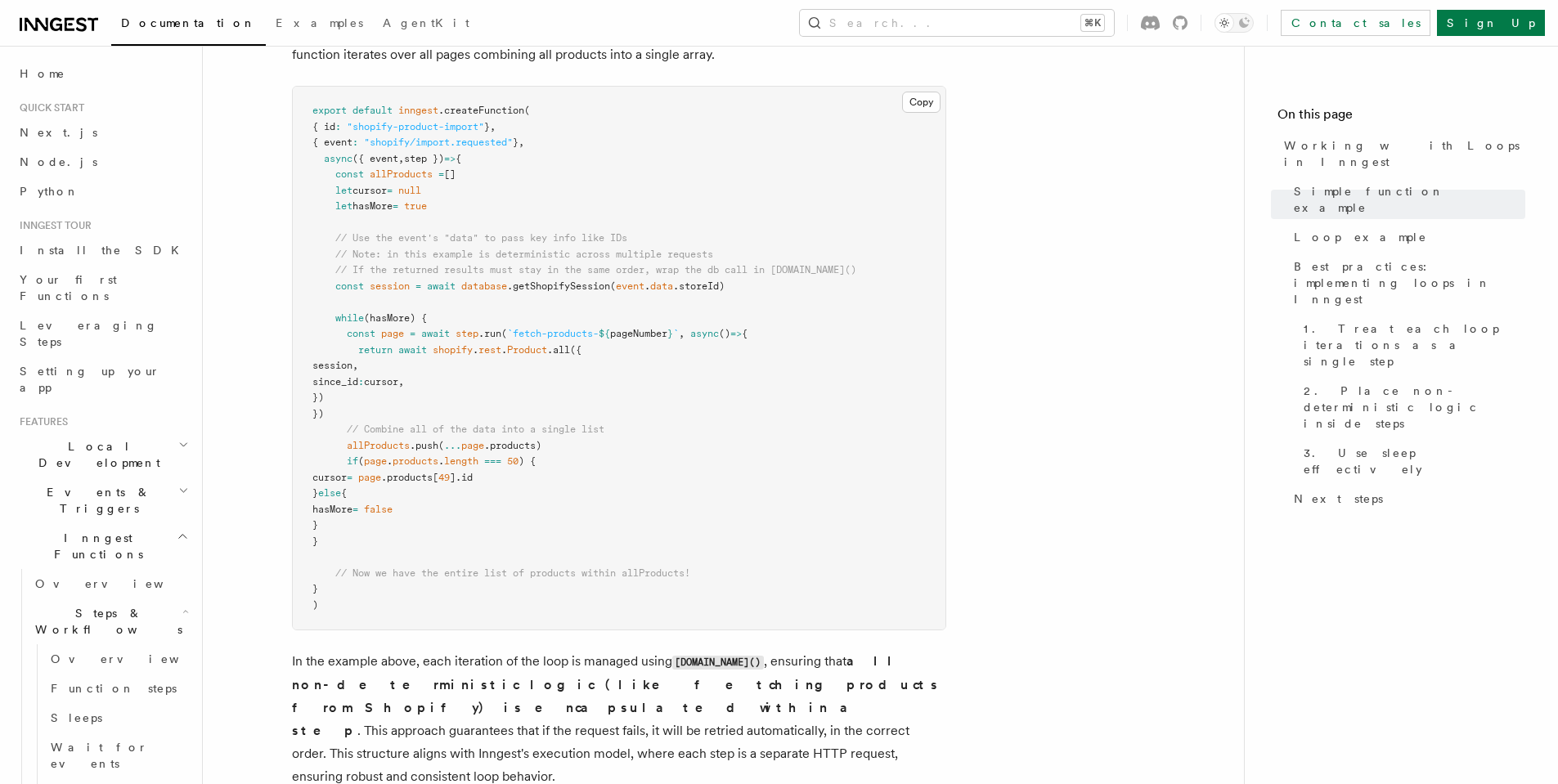
click at [678, 541] on pre "export default inngest .createFunction ( { id : "shopify-product-import" } , { …" at bounding box center [619, 357] width 653 height 543
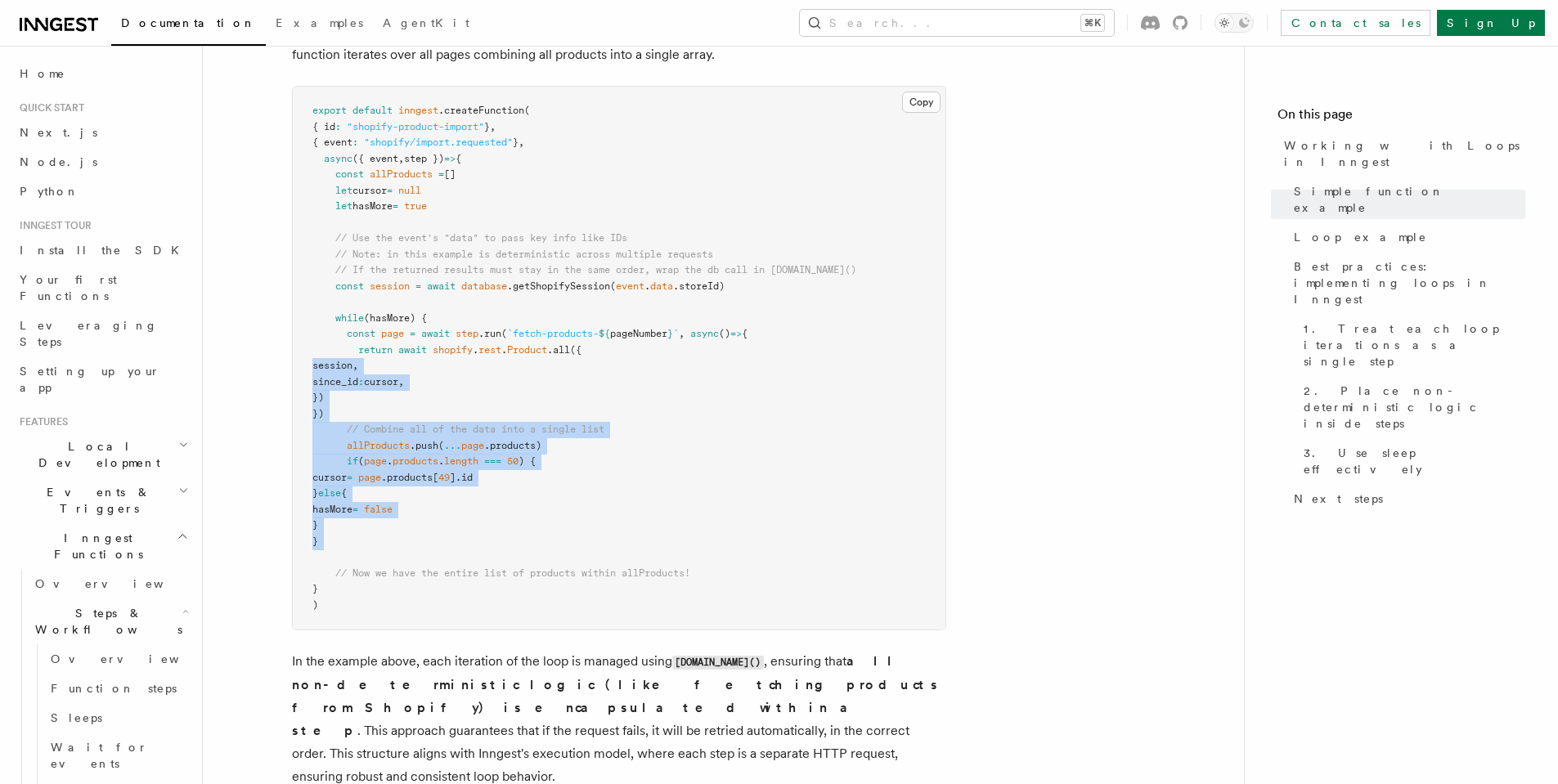
drag, startPoint x: 678, startPoint y: 541, endPoint x: 732, endPoint y: 352, distance: 196.6
click at [732, 353] on pre "export default inngest .createFunction ( { id : "shopify-product-import" } , { …" at bounding box center [619, 357] width 653 height 543
click at [732, 352] on pre "export default inngest .createFunction ( { id : "shopify-product-import" } , { …" at bounding box center [619, 357] width 653 height 543
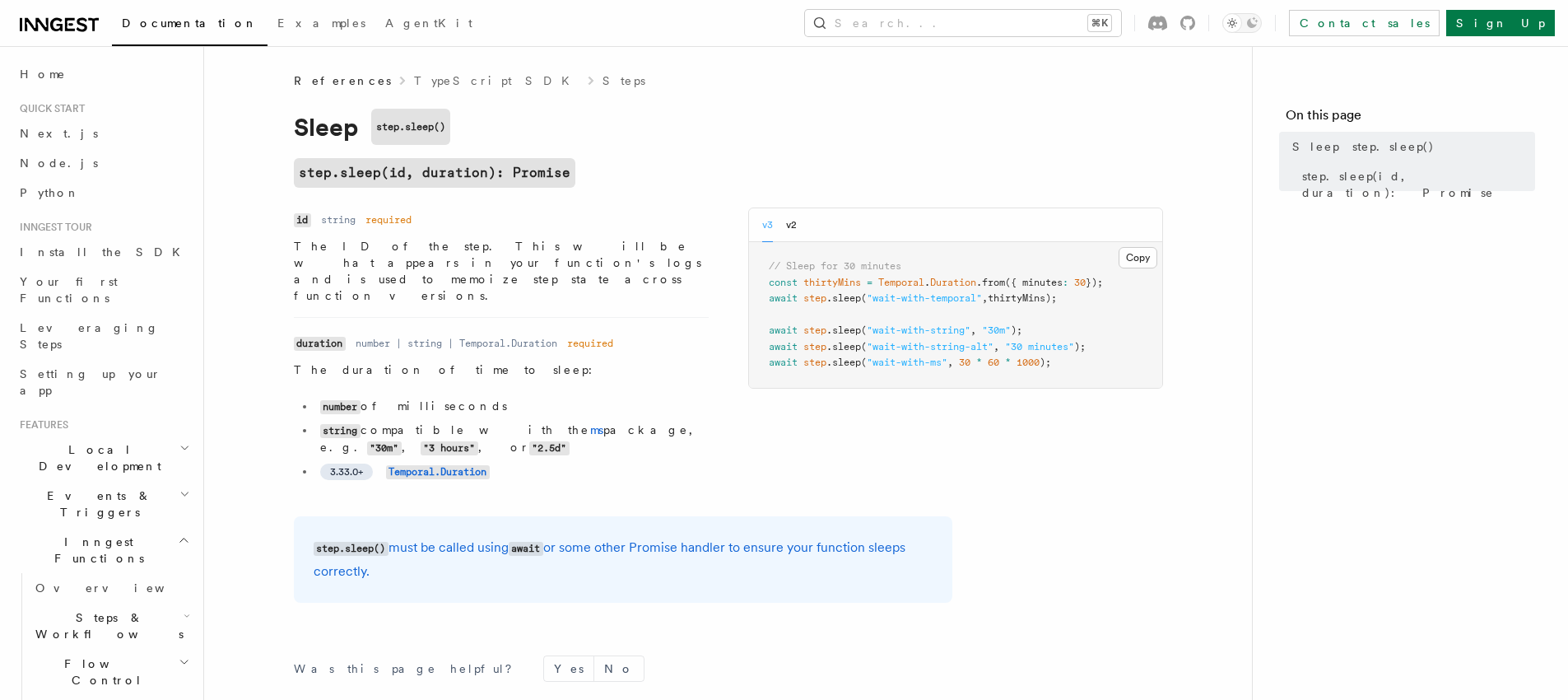
click at [436, 251] on p "The ID of the step. This will be what appears in your function's logs and is us…" at bounding box center [501, 270] width 414 height 66
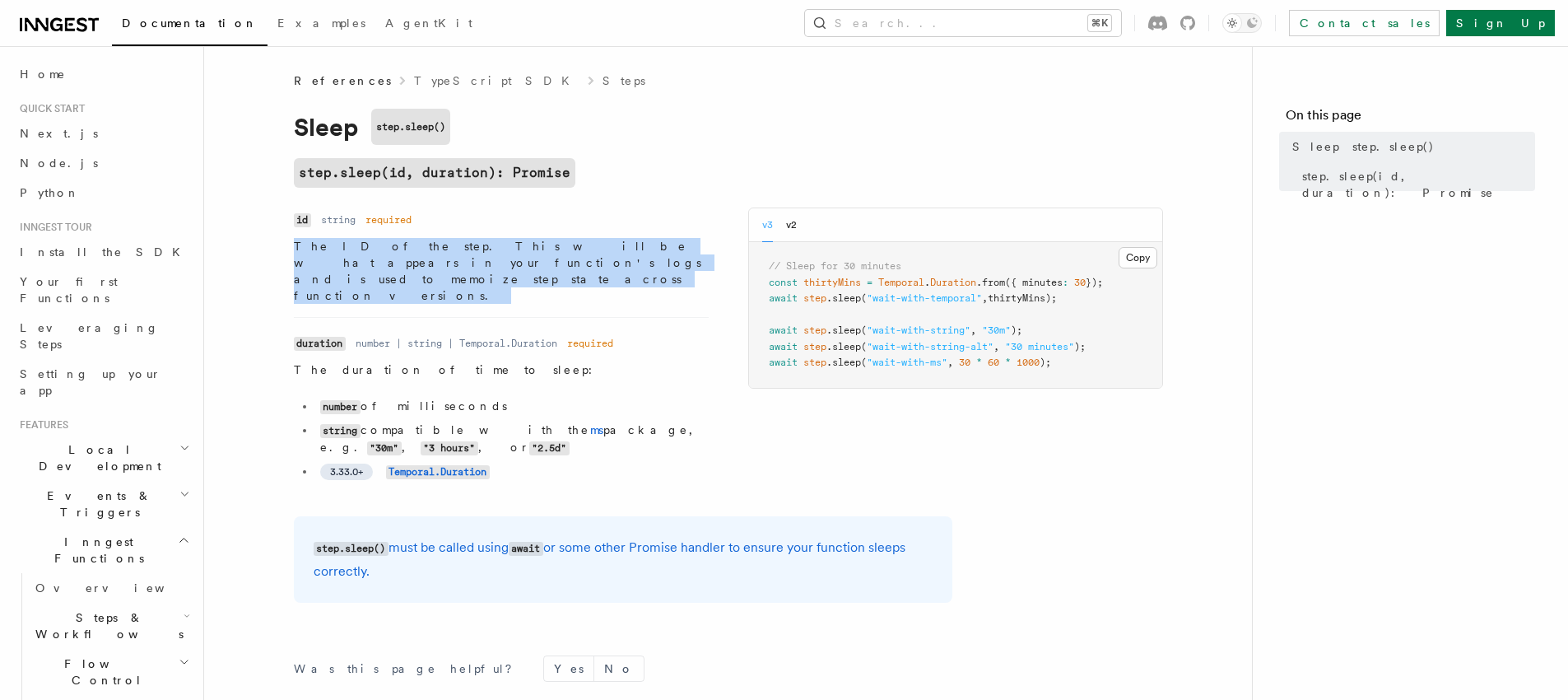
drag, startPoint x: 436, startPoint y: 251, endPoint x: 384, endPoint y: 243, distance: 52.6
click at [424, 252] on p "The ID of the step. This will be what appears in your function's logs and is us…" at bounding box center [501, 270] width 414 height 66
click at [383, 242] on p "The ID of the step. This will be what appears in your function's logs and is us…" at bounding box center [501, 270] width 414 height 66
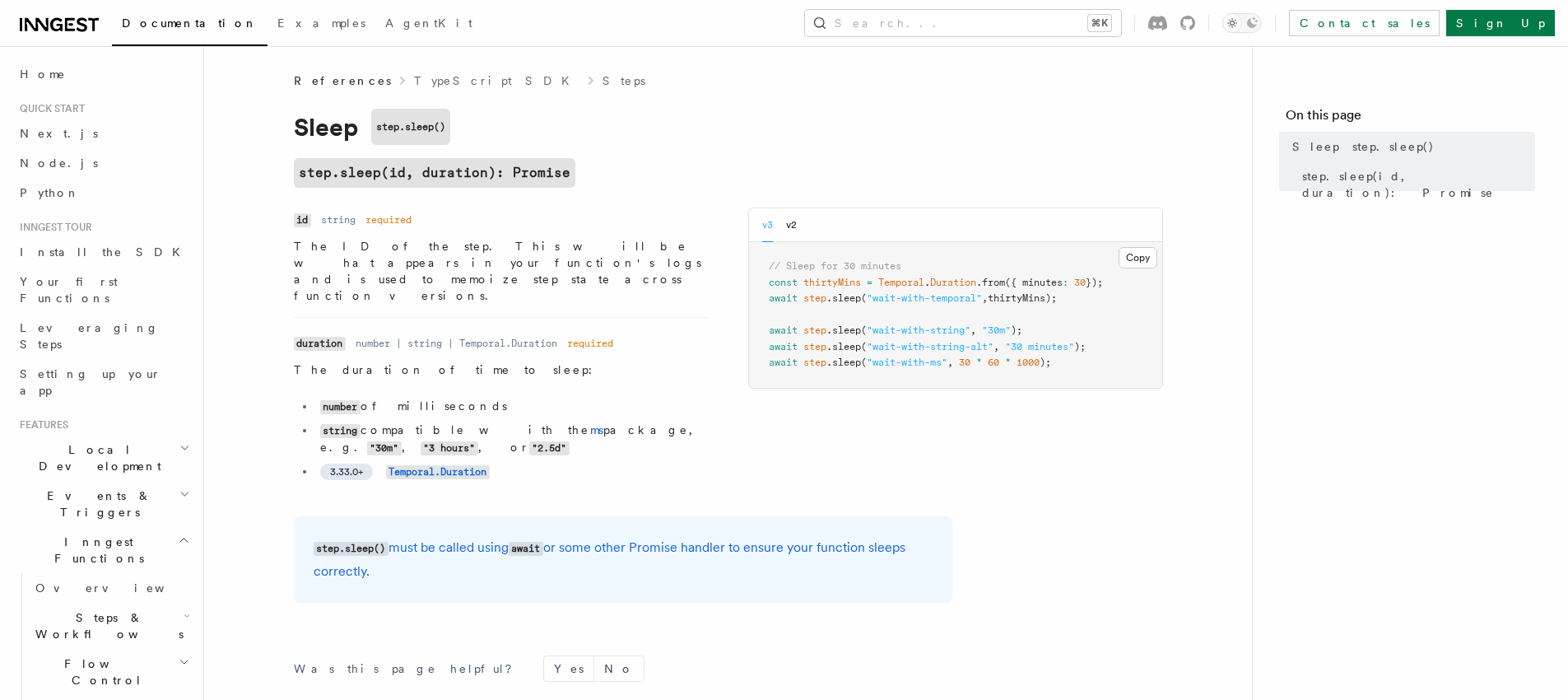
click at [624, 362] on p "The duration of time to sleep:" at bounding box center [501, 370] width 414 height 17
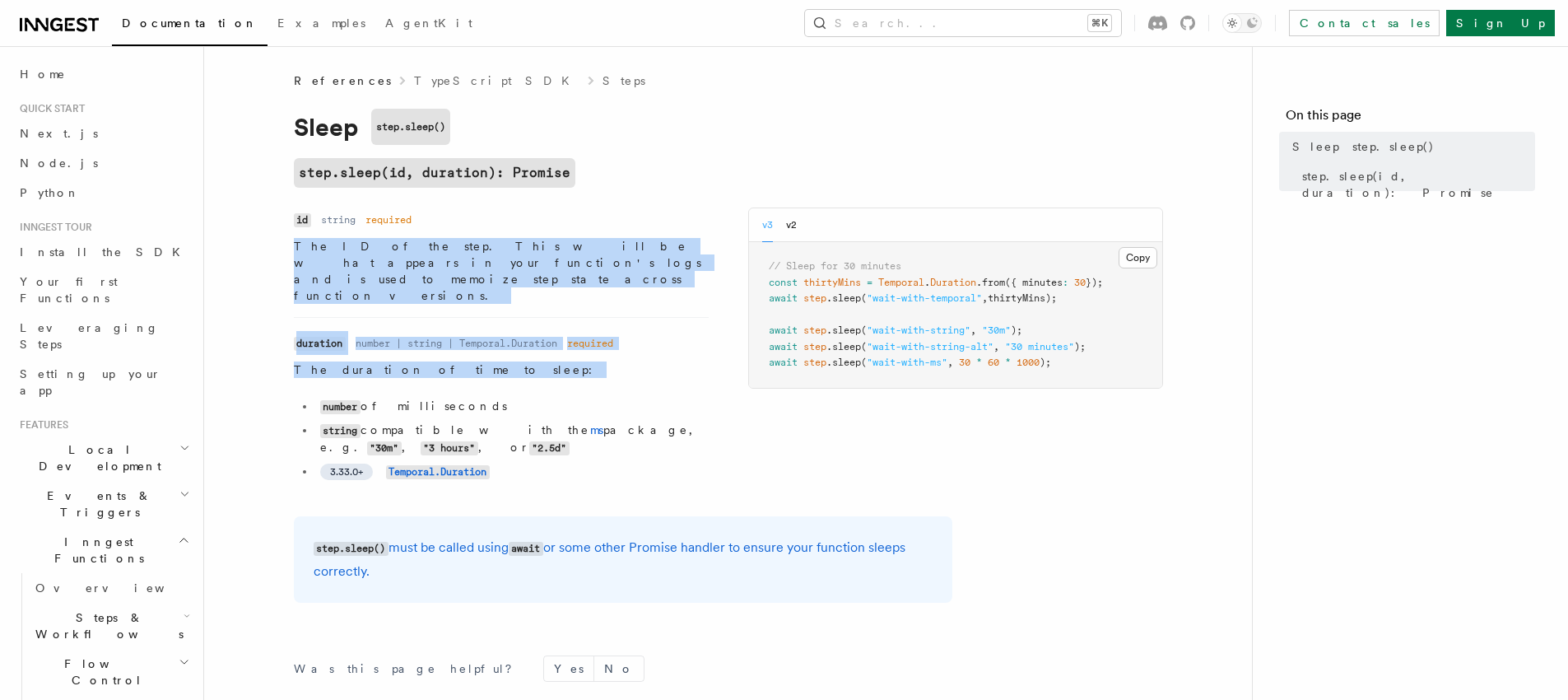
drag, startPoint x: 624, startPoint y: 335, endPoint x: 648, endPoint y: 264, distance: 74.9
click at [648, 265] on ul "Name id Type string Required required Description The ID of the step. This will…" at bounding box center [501, 347] width 414 height 279
click at [648, 264] on p "The ID of the step. This will be what appears in your function's logs and is us…" at bounding box center [501, 270] width 414 height 66
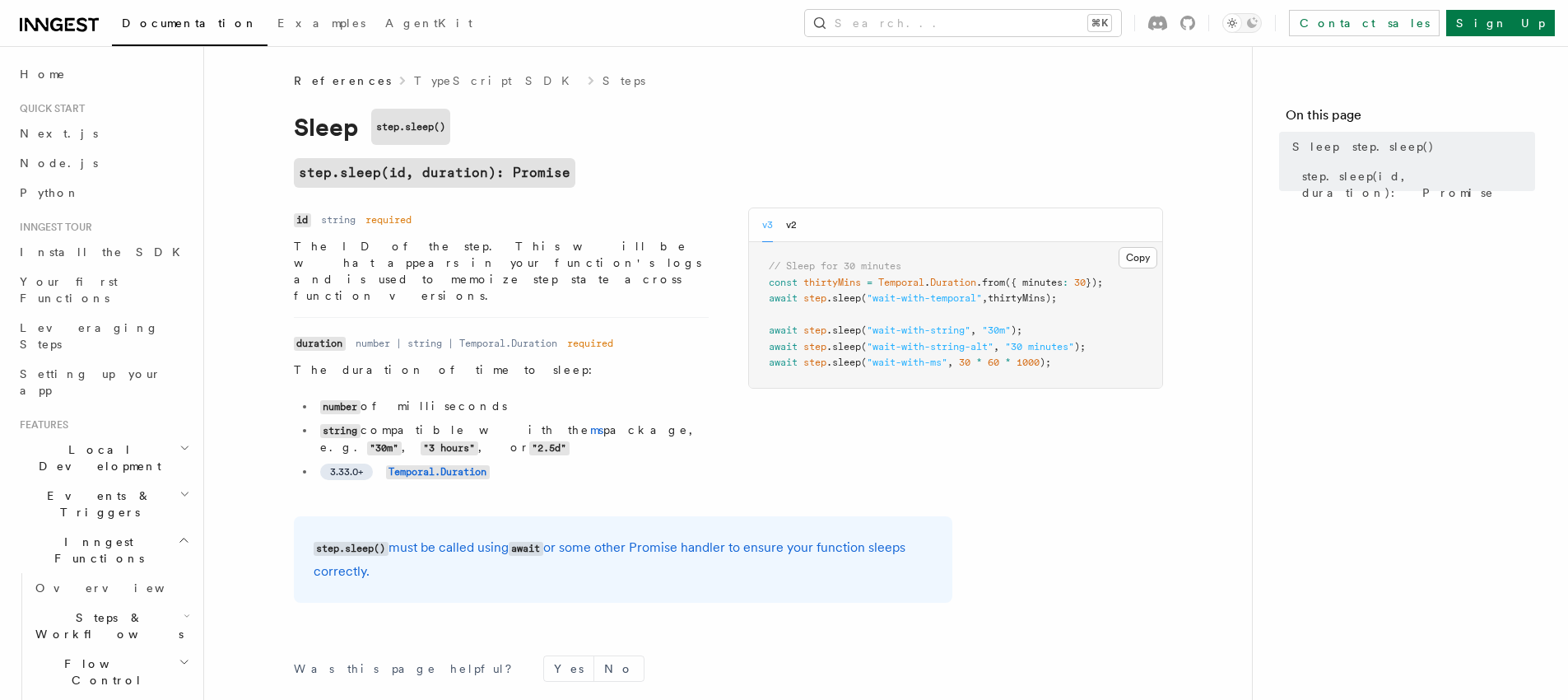
click at [648, 264] on p "The ID of the step. This will be what appears in your function's logs and is us…" at bounding box center [501, 270] width 414 height 66
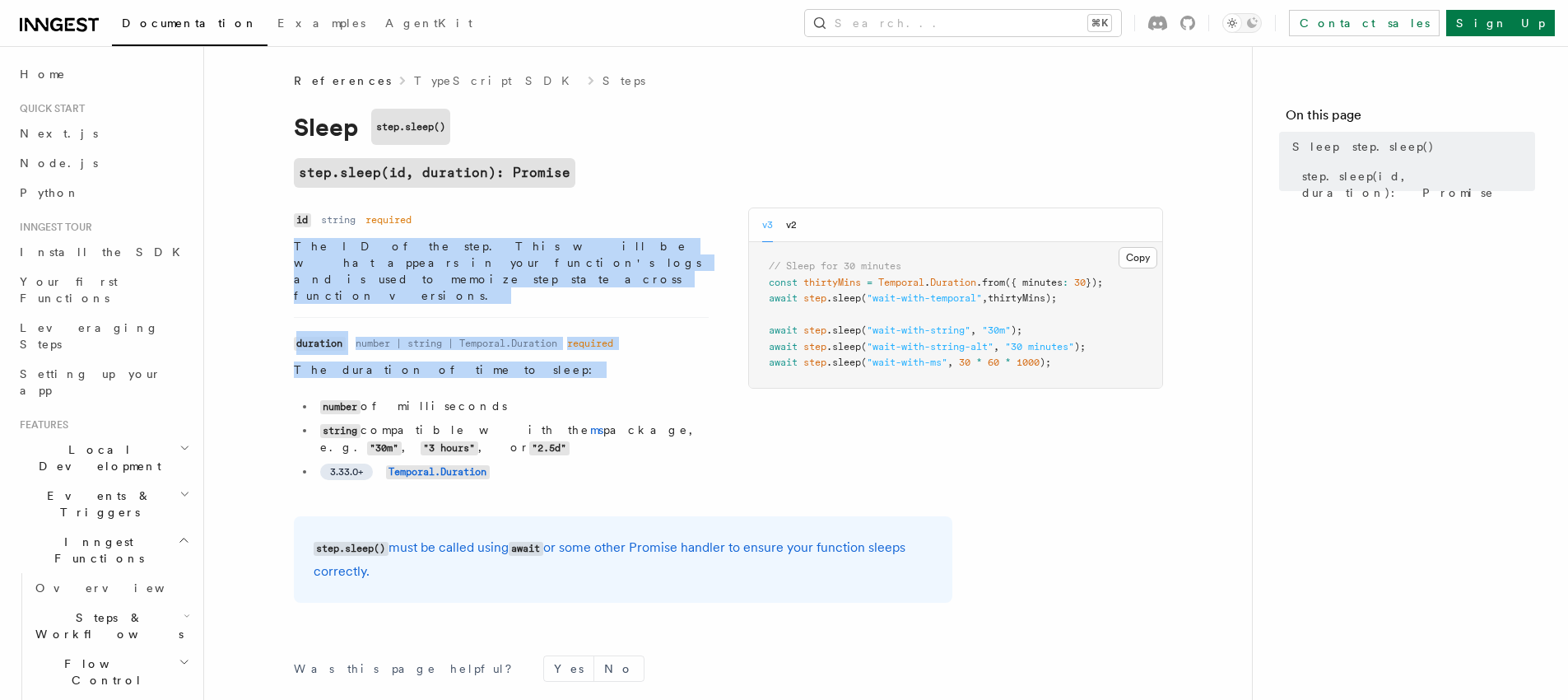
drag, startPoint x: 648, startPoint y: 264, endPoint x: 672, endPoint y: 359, distance: 98.0
click at [671, 351] on ul "Name id Type string Required required Description The ID of the step. This will…" at bounding box center [501, 347] width 414 height 279
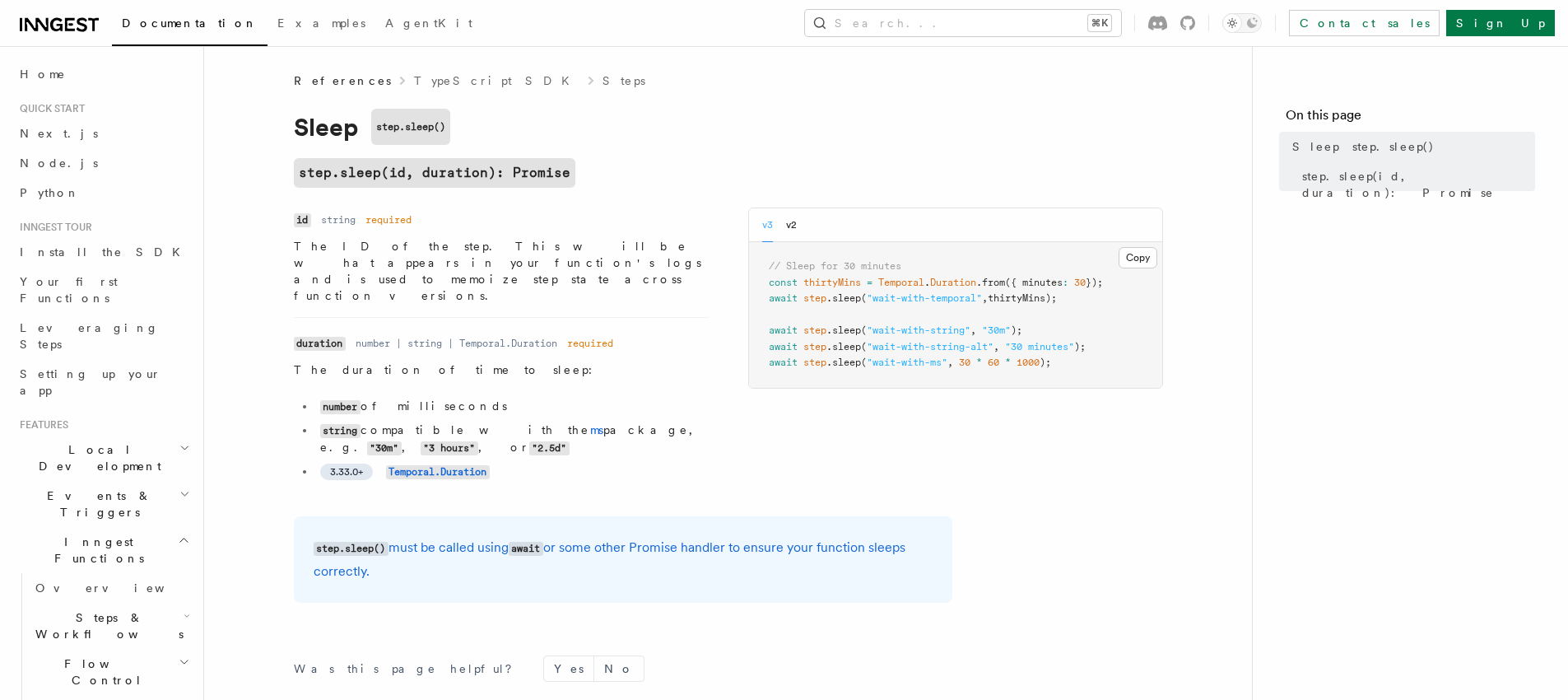
click at [672, 364] on dd "The duration of time to sleep: number of milliseconds string compatible with th…" at bounding box center [501, 424] width 414 height 125
click at [810, 274] on pre "// Sleep for 30 minutes const thirtyMins = Temporal . Duration .from ({ minutes…" at bounding box center [956, 315] width 414 height 146
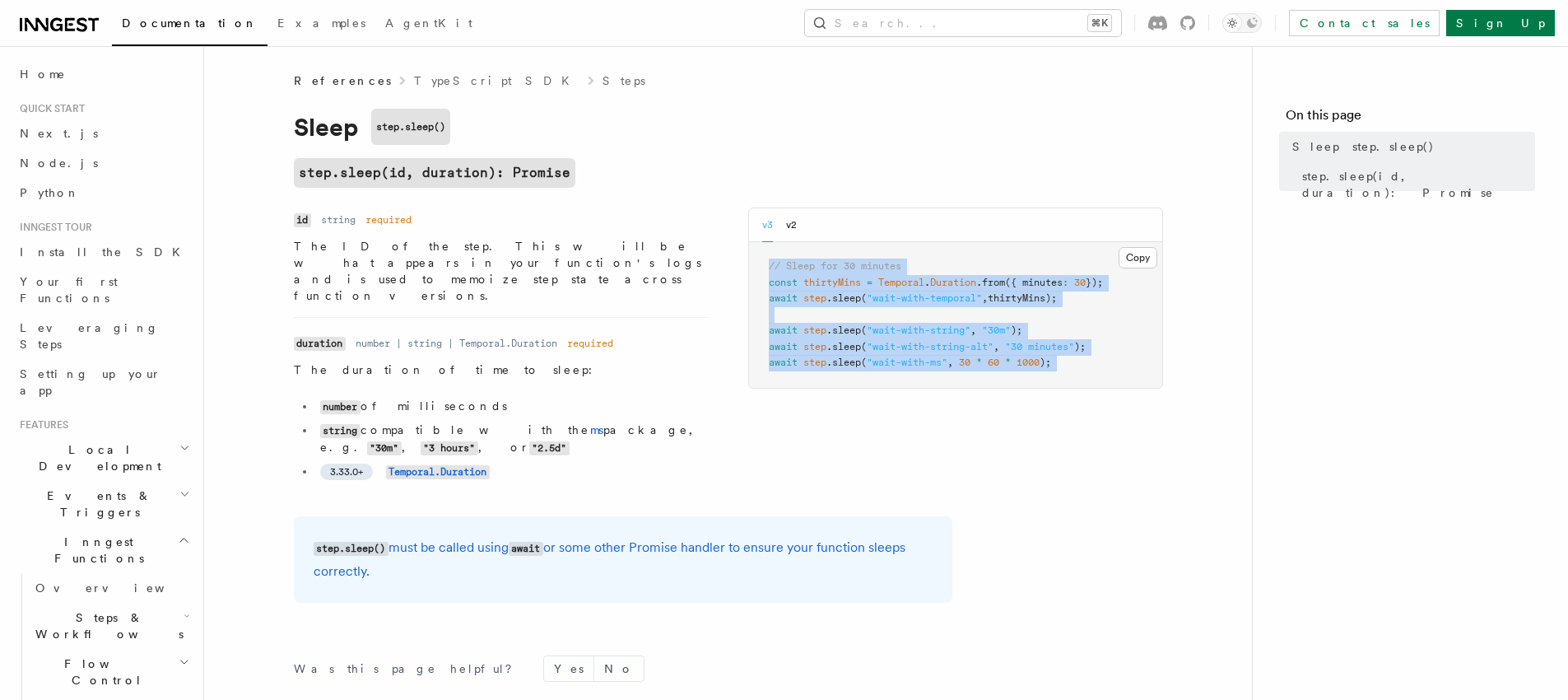
drag, startPoint x: 810, startPoint y: 274, endPoint x: 813, endPoint y: 364, distance: 90.0
click at [813, 364] on pre "// Sleep for 30 minutes const thirtyMins = Temporal . Duration .from ({ minutes…" at bounding box center [956, 315] width 414 height 146
copy article "// Sleep for 30 minutes const thirtyMins = Temporal . Duration .from ({ minutes…"
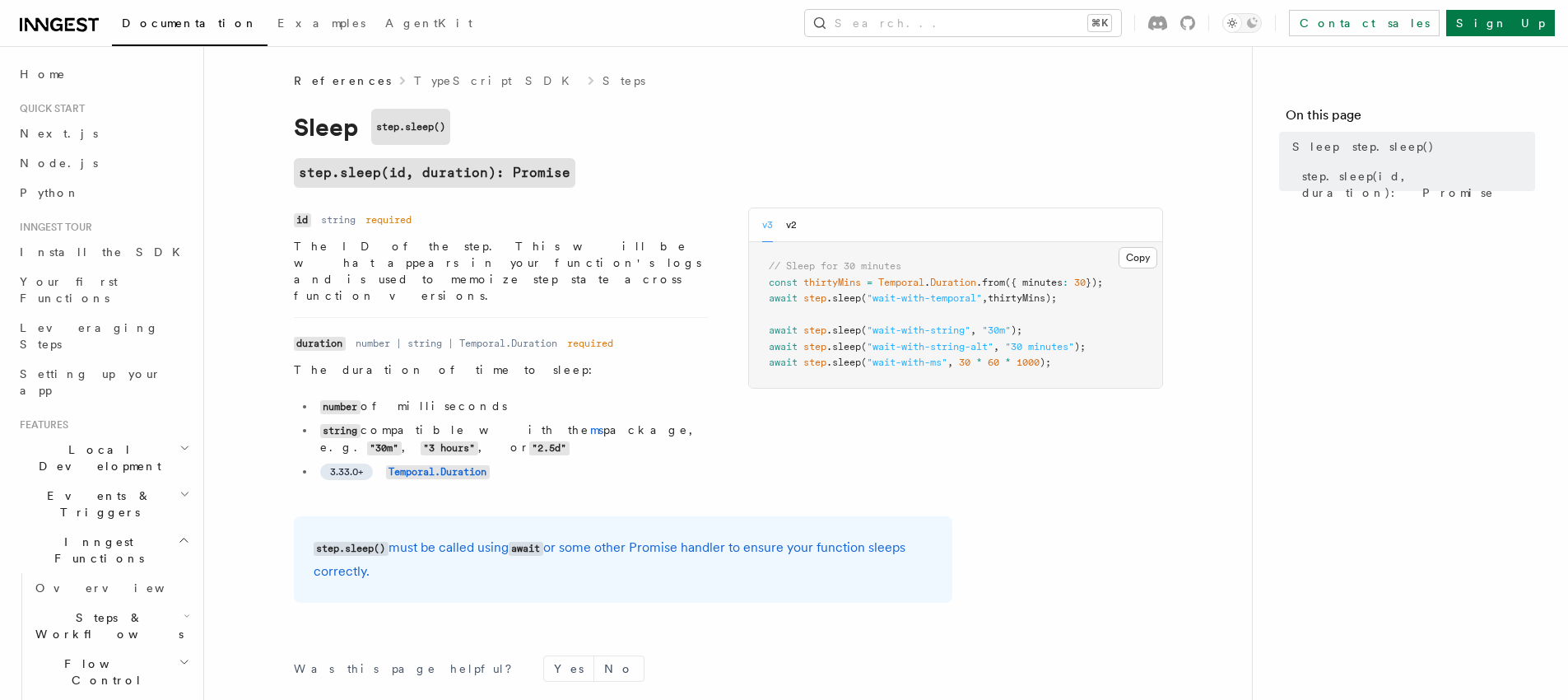
click at [964, 263] on pre "// Sleep for 30 minutes const thirtyMins = Temporal . Duration .from ({ minutes…" at bounding box center [956, 315] width 414 height 146
